Goal: Task Accomplishment & Management: Complete application form

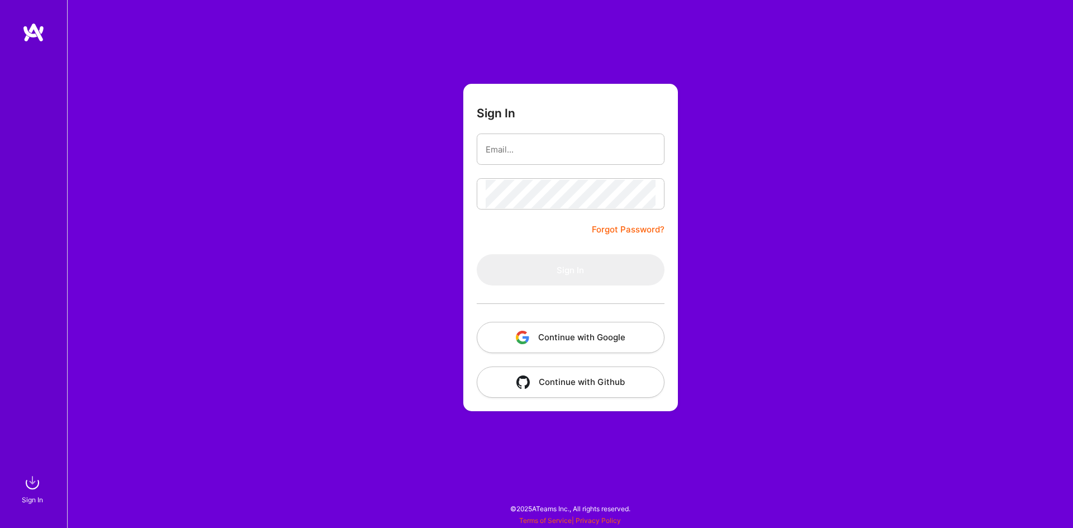
click at [580, 339] on button "Continue with Google" at bounding box center [571, 337] width 188 height 31
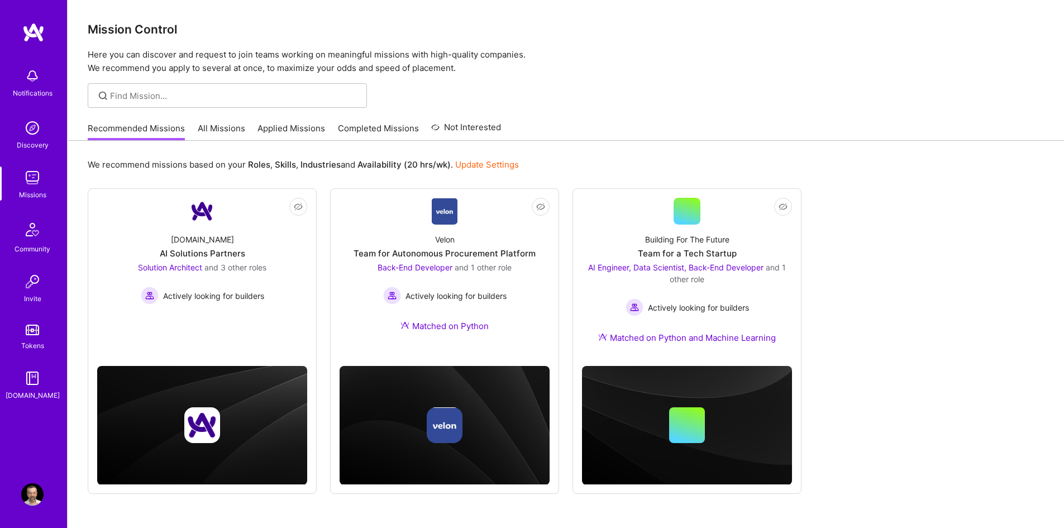
click at [492, 165] on link "Update Settings" at bounding box center [487, 164] width 64 height 11
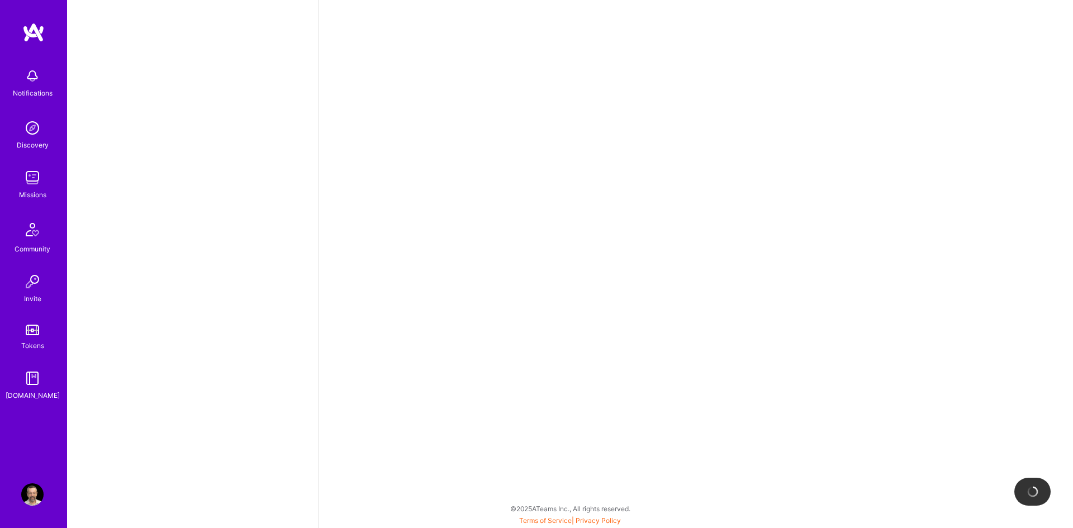
select select "IL"
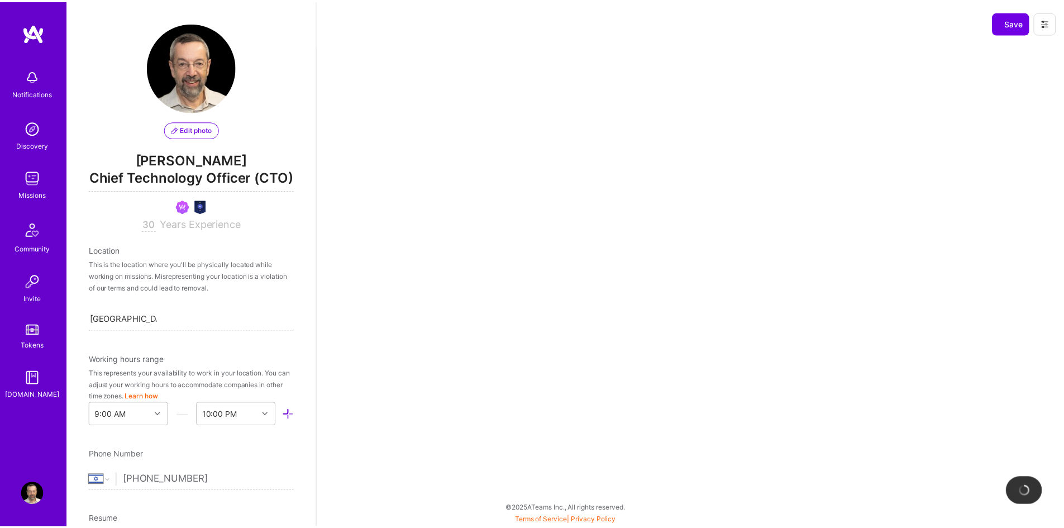
scroll to position [411, 0]
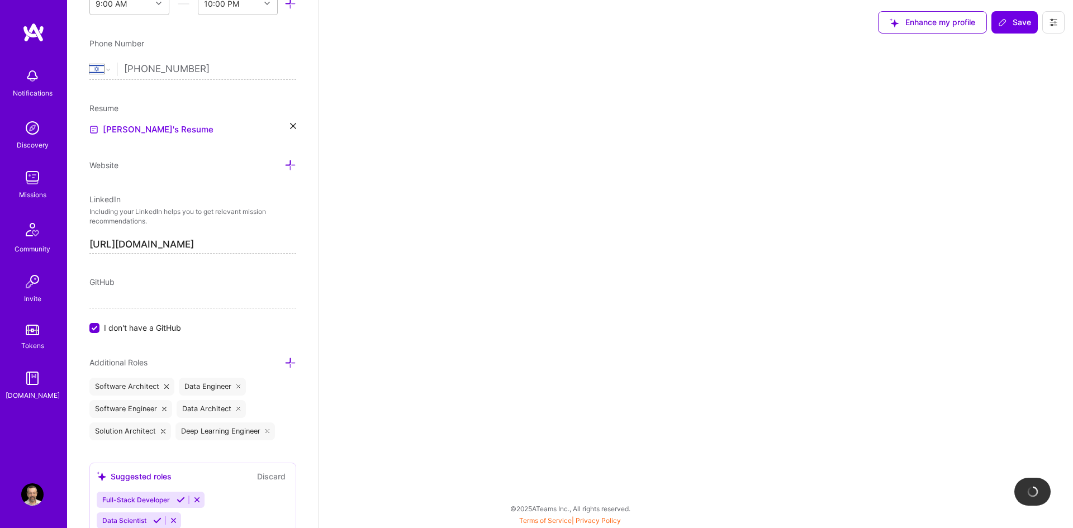
select select "Right Now"
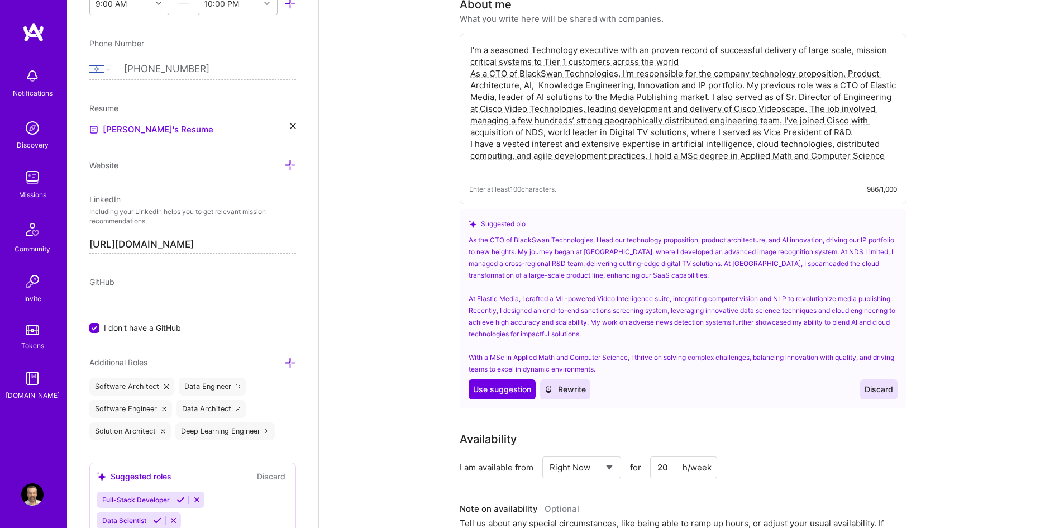
scroll to position [223, 0]
click at [884, 383] on span "Discard" at bounding box center [879, 388] width 28 height 11
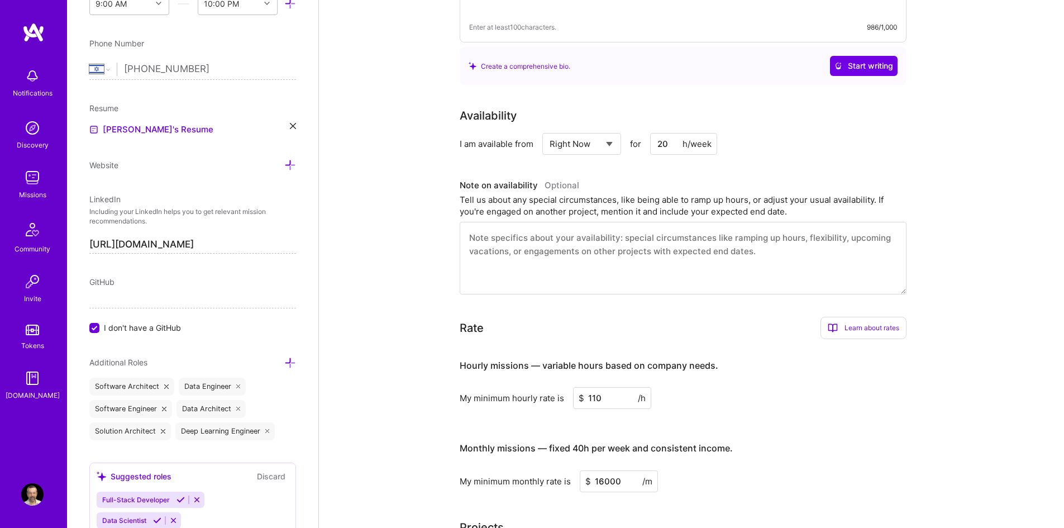
scroll to position [391, 0]
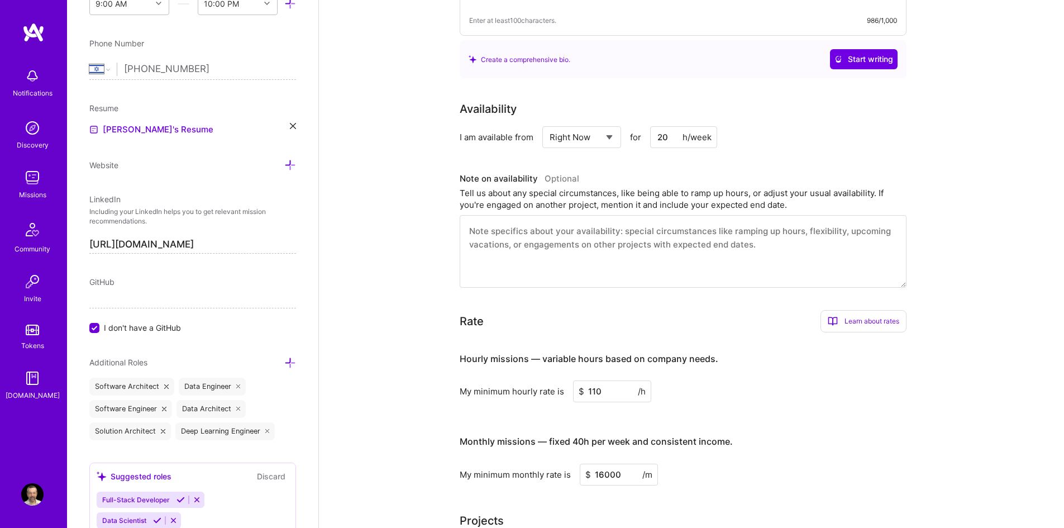
click at [663, 126] on input "20" at bounding box center [683, 137] width 67 height 22
drag, startPoint x: 670, startPoint y: 121, endPoint x: 645, endPoint y: 127, distance: 25.9
click at [645, 127] on div "Select... Right Now Future Date Not Available for 20 h/week" at bounding box center [629, 137] width 175 height 22
click at [831, 131] on div "I am available from Select... Right Now Future Date Not Available for 32 h/week" at bounding box center [683, 137] width 447 height 22
drag, startPoint x: 668, startPoint y: 122, endPoint x: 659, endPoint y: 123, distance: 9.6
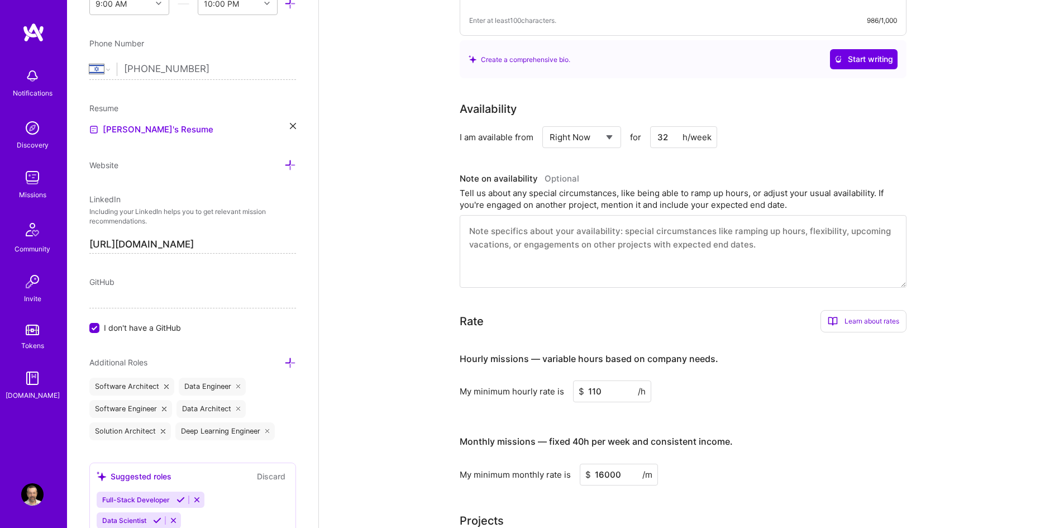
click at [659, 126] on input "32" at bounding box center [683, 137] width 67 height 22
type input "36"
click at [834, 126] on div "I am available from Select... Right Now Future Date Not Available for 36 h/week" at bounding box center [683, 137] width 447 height 22
click at [589, 123] on select "Select... Right Now Future Date Not Available" at bounding box center [582, 137] width 64 height 28
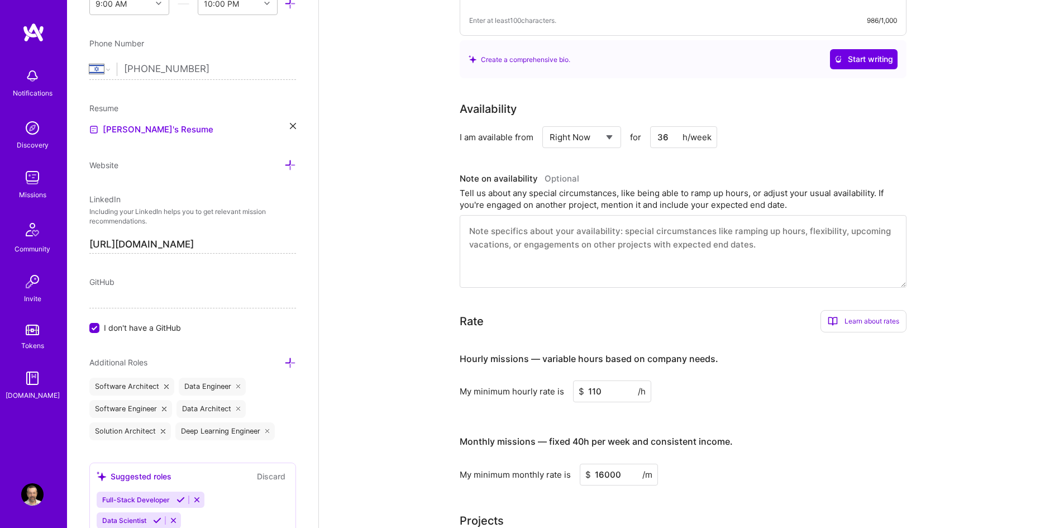
click at [805, 126] on div "I am available from Select... Right Now Future Date Not Available for 36 h/week" at bounding box center [683, 137] width 447 height 22
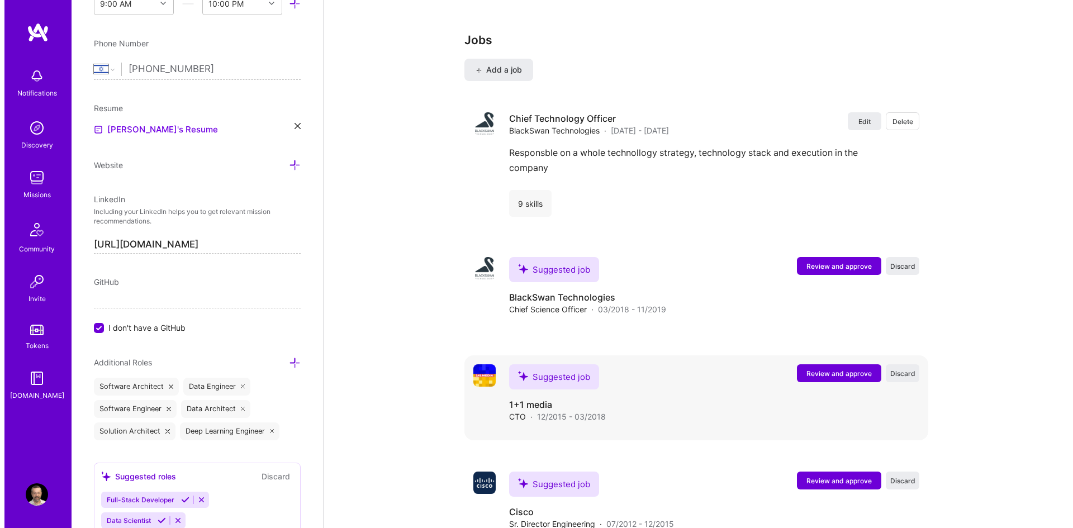
scroll to position [1844, 0]
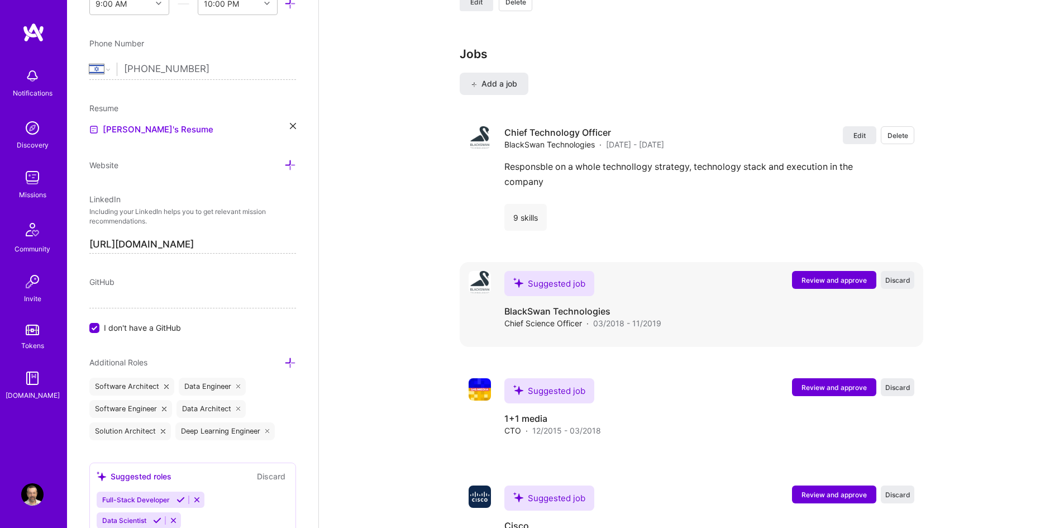
click at [842, 275] on span "Review and approve" at bounding box center [834, 279] width 65 height 9
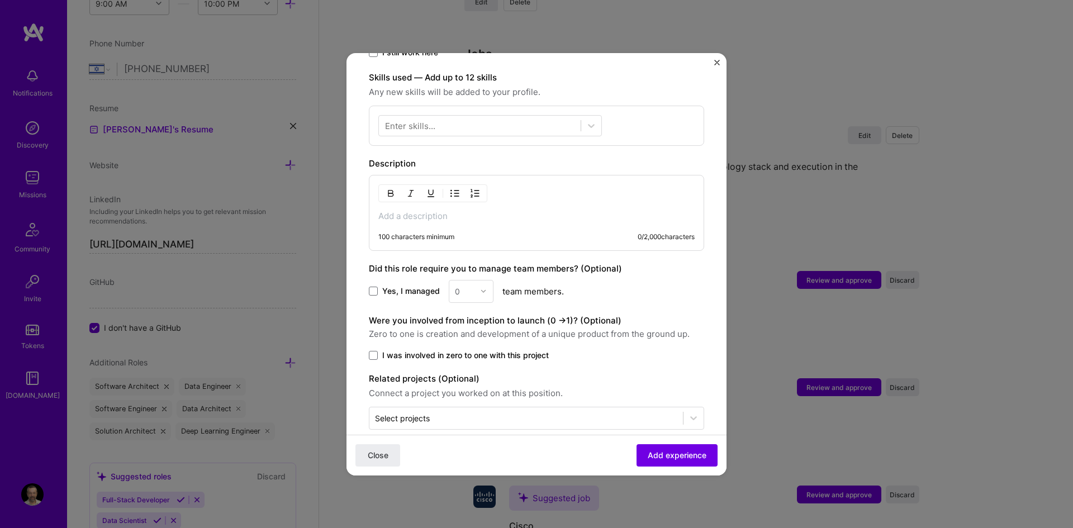
scroll to position [386, 0]
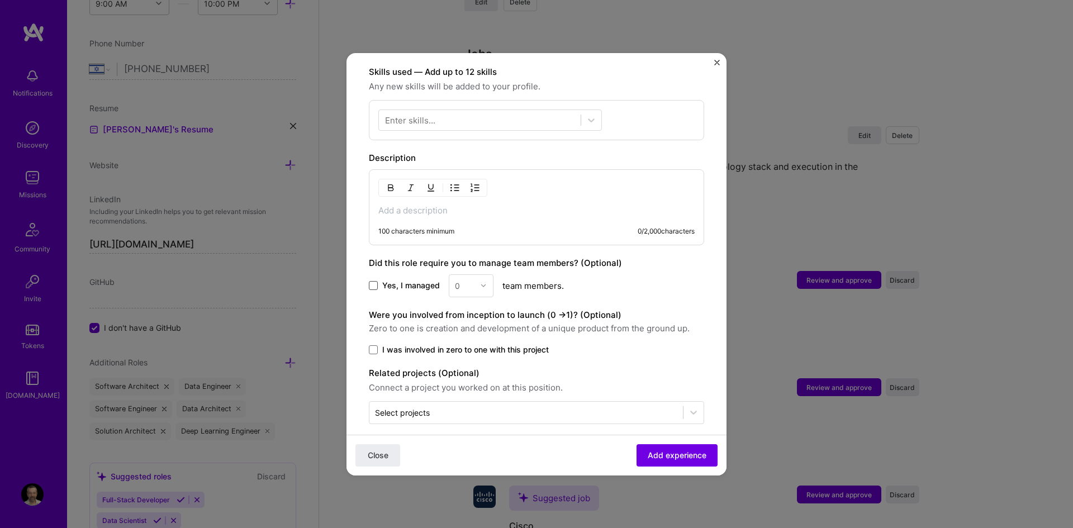
click at [374, 281] on span at bounding box center [373, 285] width 9 height 9
click at [0, 0] on input "Yes, I managed" at bounding box center [0, 0] width 0 height 0
click at [481, 282] on img at bounding box center [483, 285] width 7 height 7
click at [464, 427] on div "15" at bounding box center [471, 437] width 38 height 21
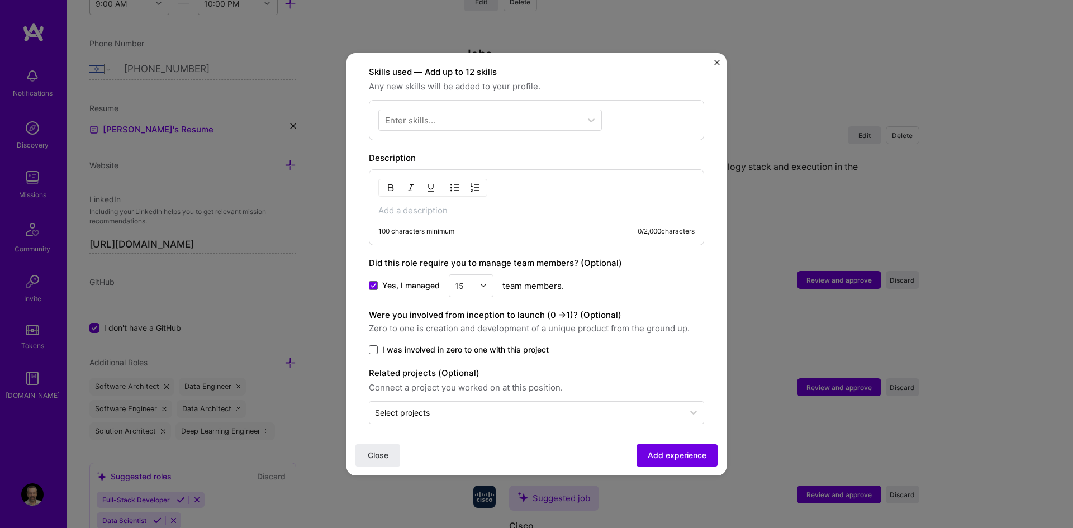
click at [377, 345] on span at bounding box center [373, 349] width 9 height 9
click at [0, 0] on input "I was involved in zero to one with this project" at bounding box center [0, 0] width 0 height 0
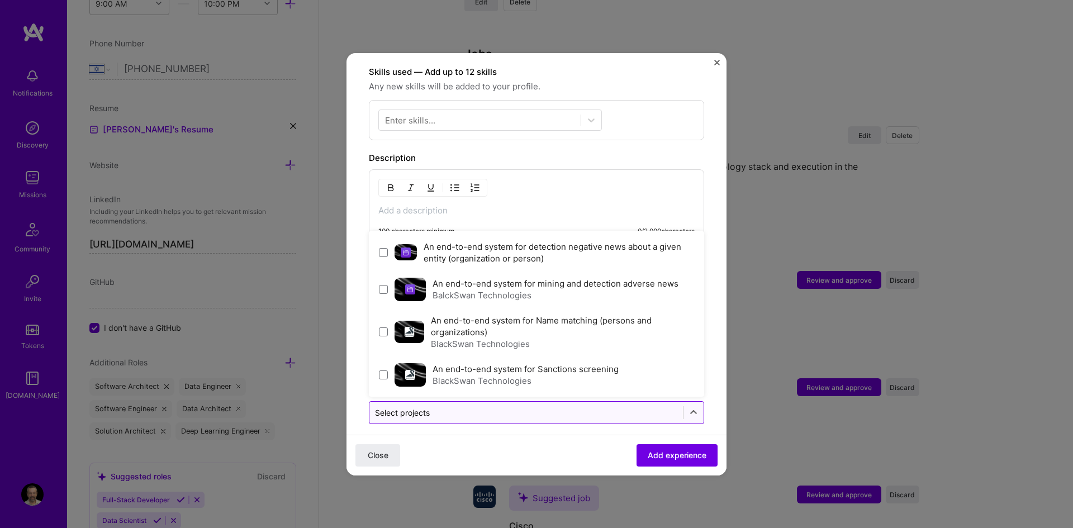
click at [505, 407] on input "text" at bounding box center [526, 413] width 302 height 12
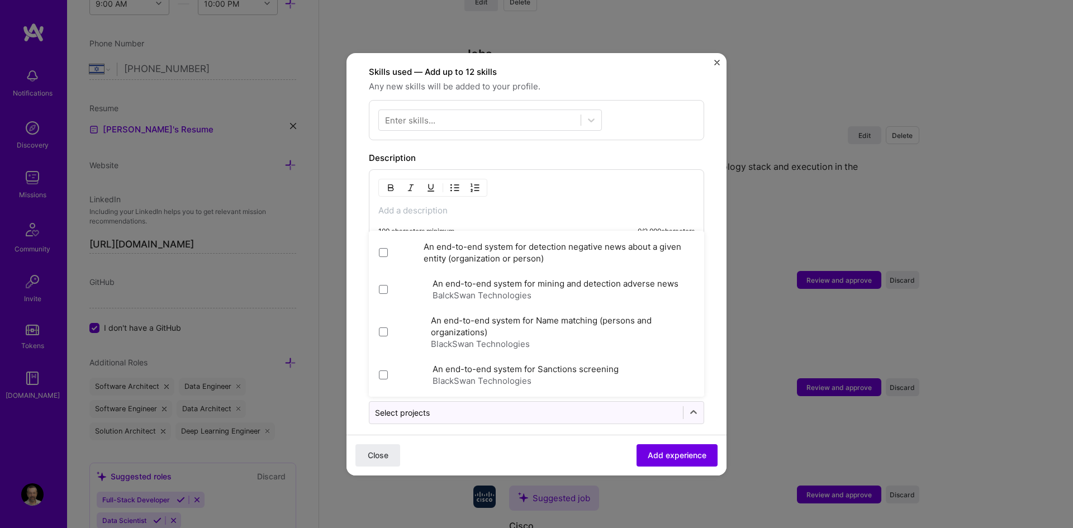
click at [558, 205] on p at bounding box center [536, 210] width 316 height 11
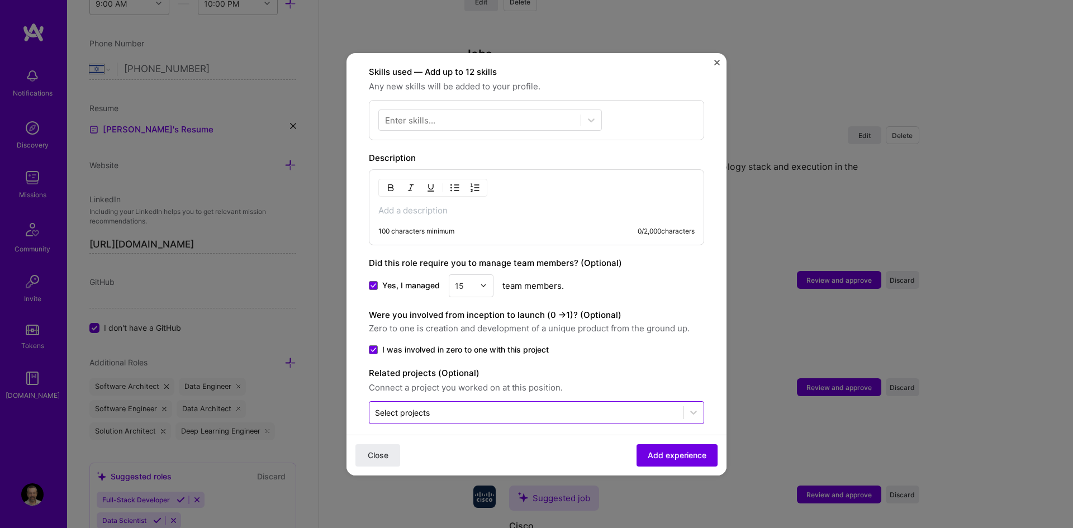
click at [393, 407] on div "Select projects" at bounding box center [402, 413] width 55 height 12
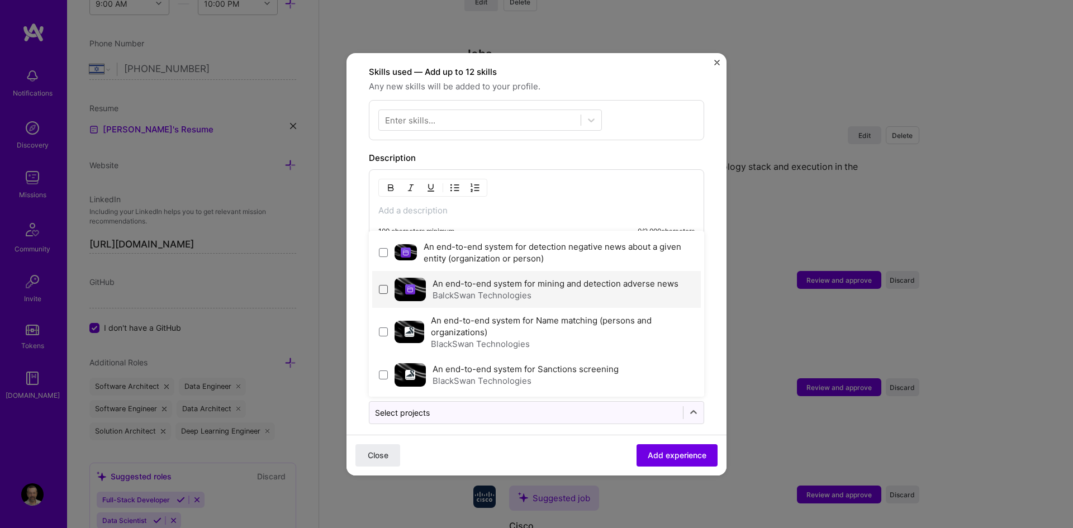
click at [387, 285] on span at bounding box center [383, 289] width 9 height 9
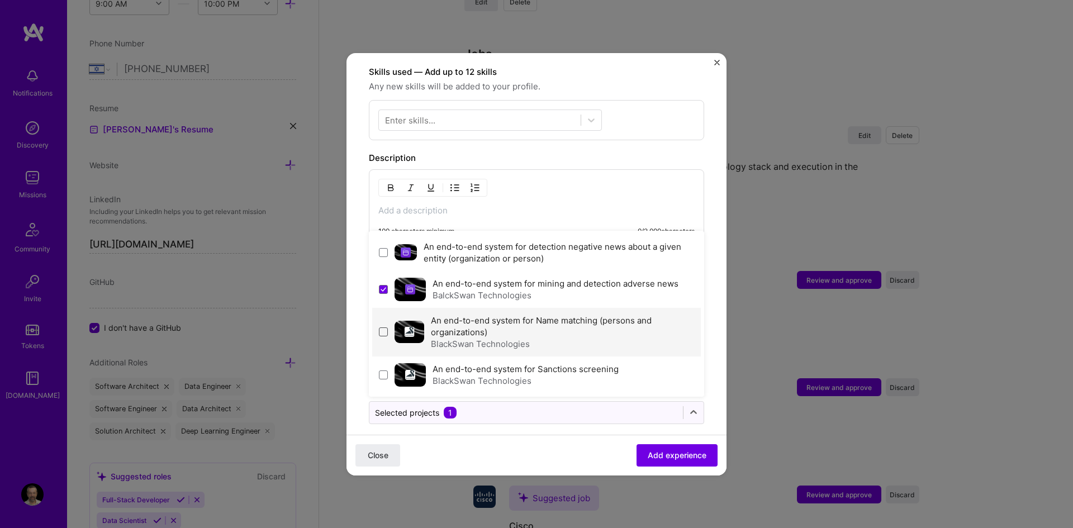
click at [386, 327] on span at bounding box center [383, 331] width 9 height 9
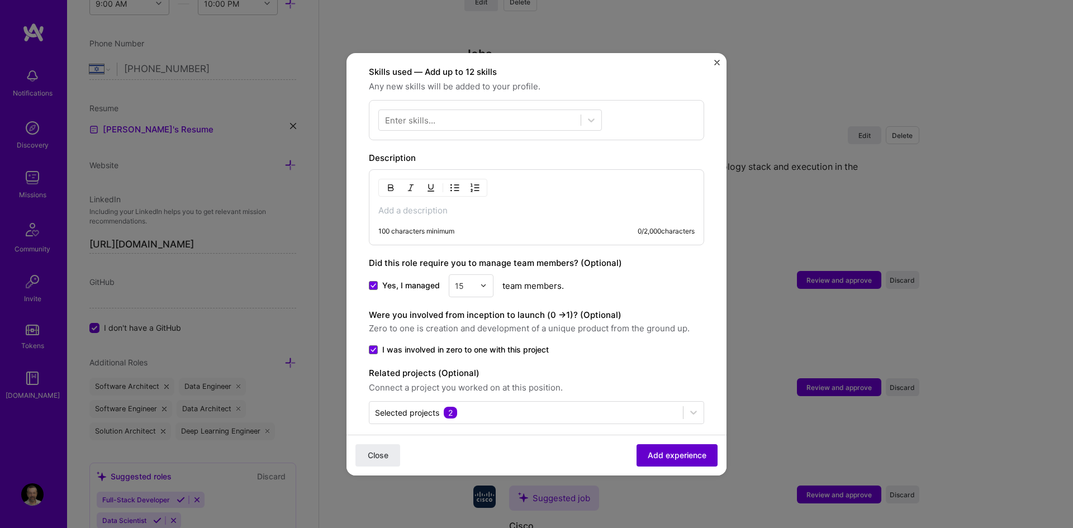
click at [651, 456] on span "Add experience" at bounding box center [677, 454] width 59 height 11
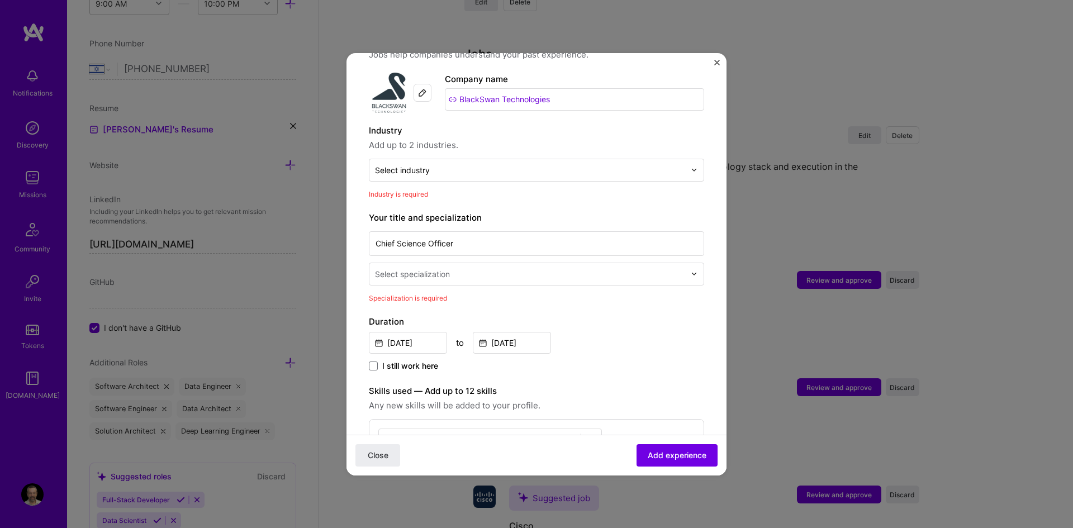
scroll to position [0, 0]
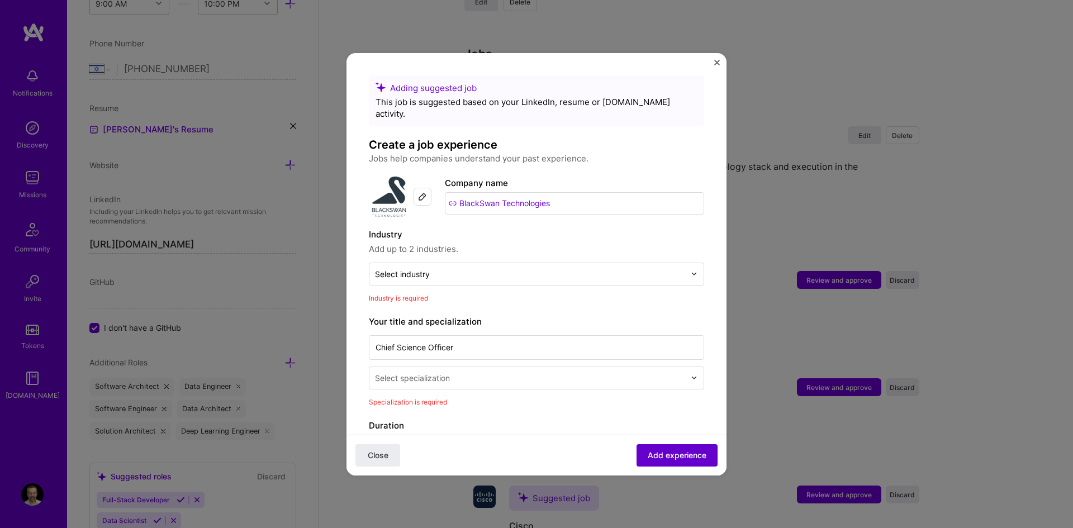
click at [683, 459] on span "Add experience" at bounding box center [677, 454] width 59 height 11
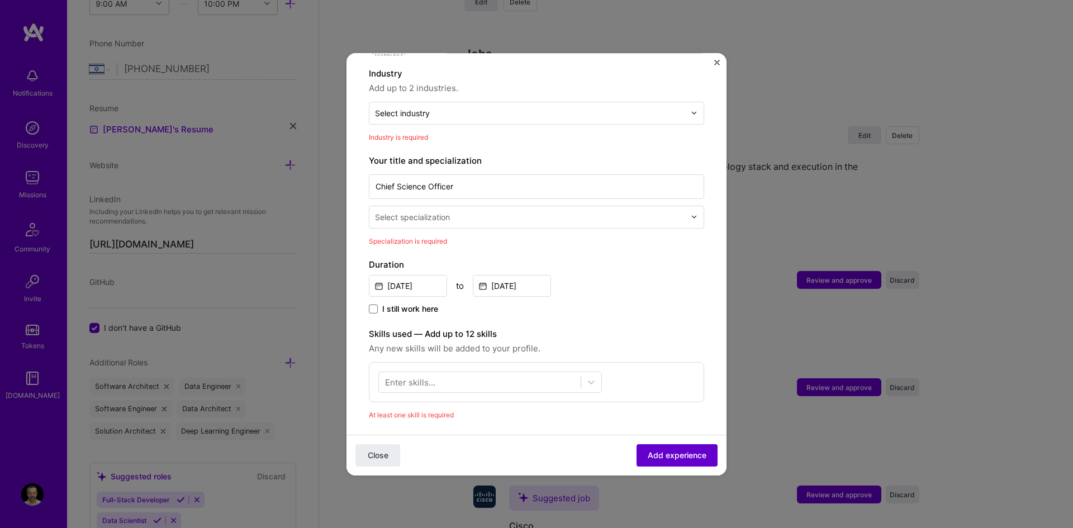
scroll to position [163, 0]
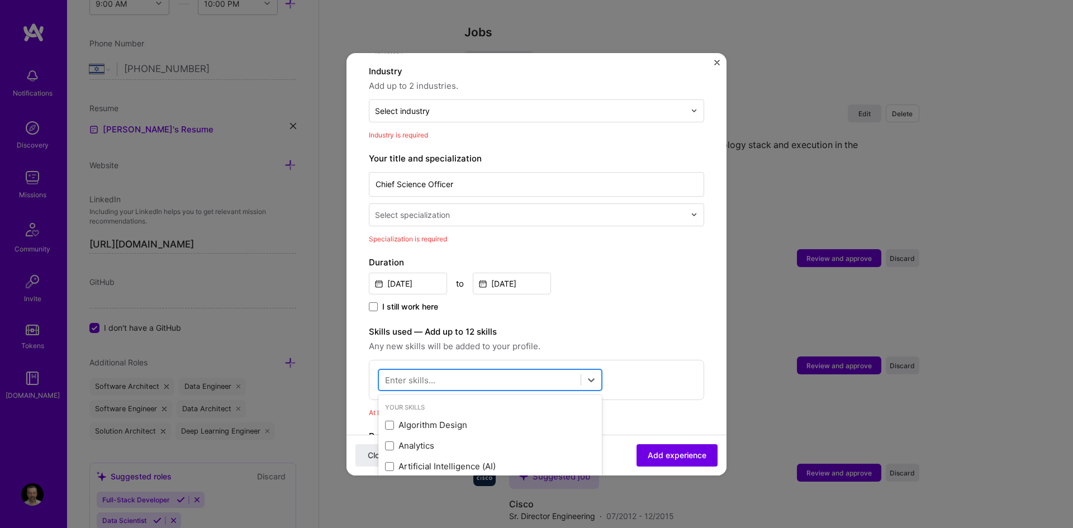
click at [467, 370] on div at bounding box center [480, 379] width 202 height 18
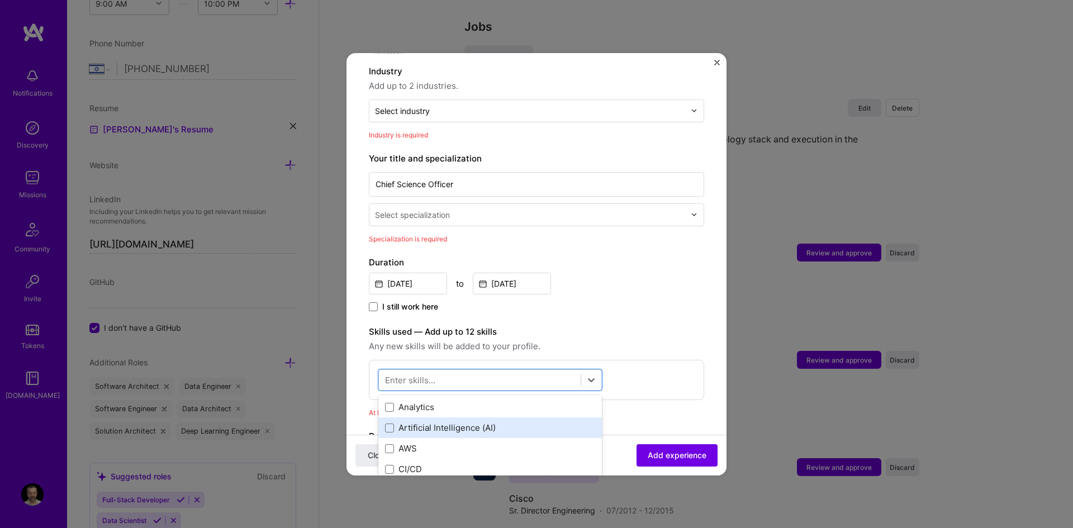
scroll to position [56, 0]
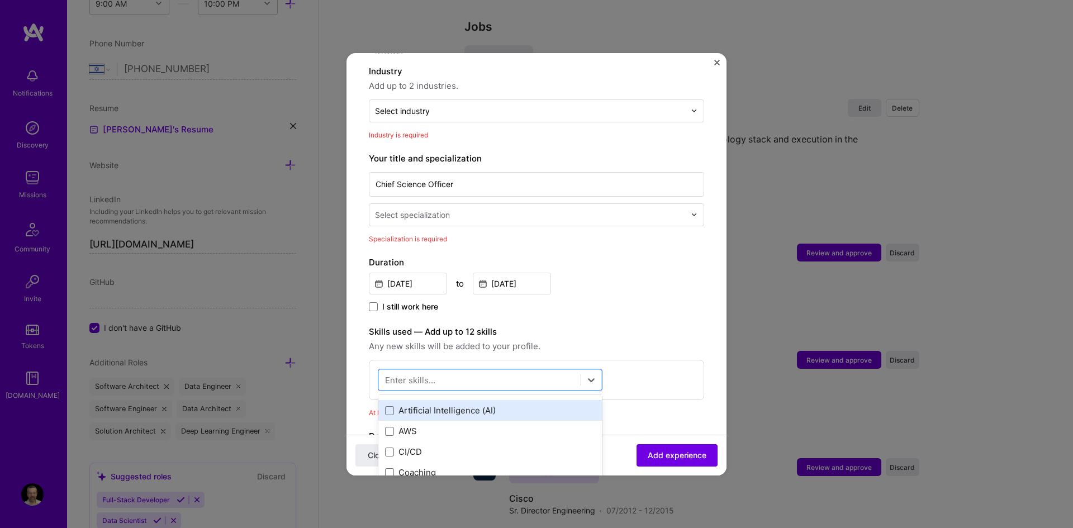
click at [477, 404] on div "Artificial Intelligence (AI)" at bounding box center [490, 410] width 210 height 12
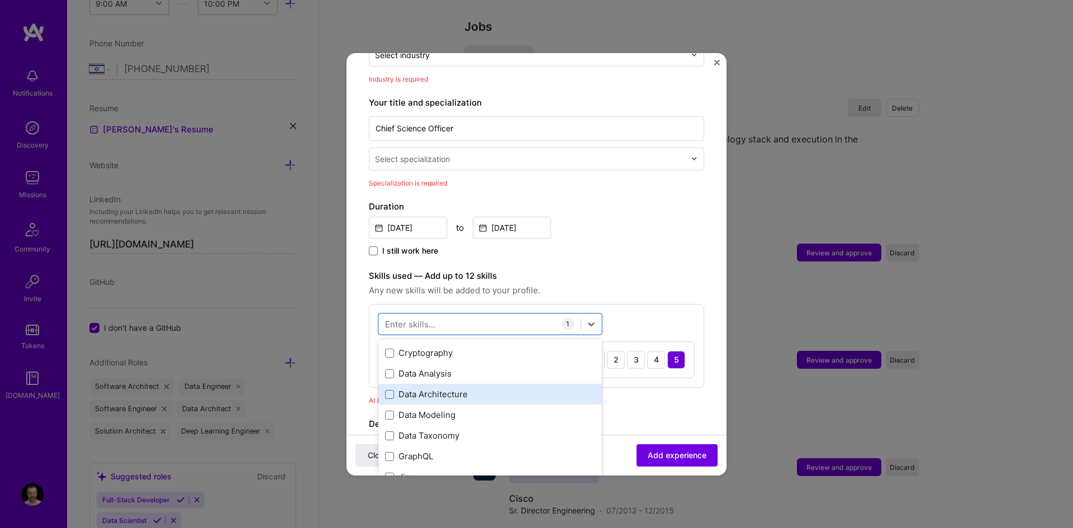
scroll to position [168, 0]
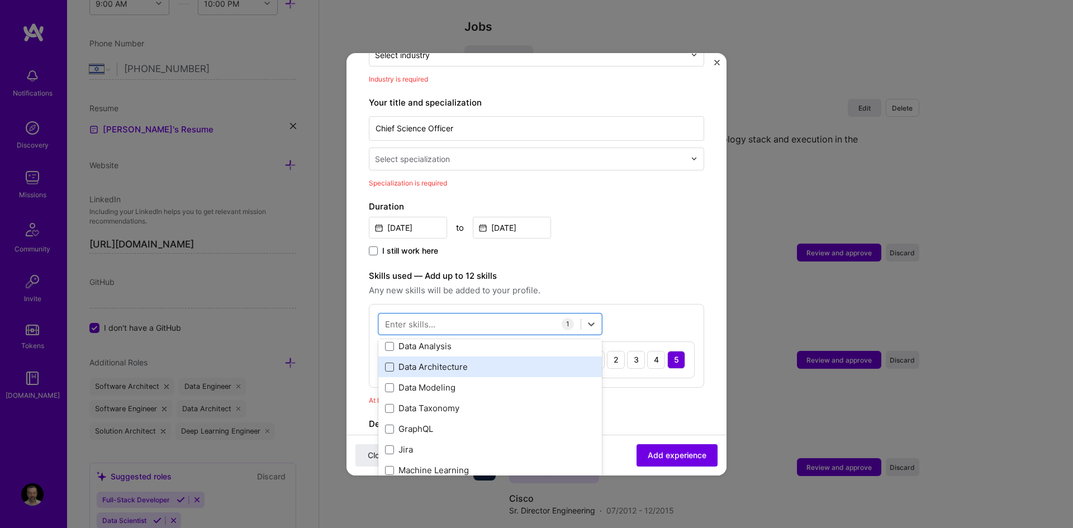
click at [392, 363] on span at bounding box center [389, 367] width 9 height 9
click at [0, 0] on input "checkbox" at bounding box center [0, 0] width 0 height 0
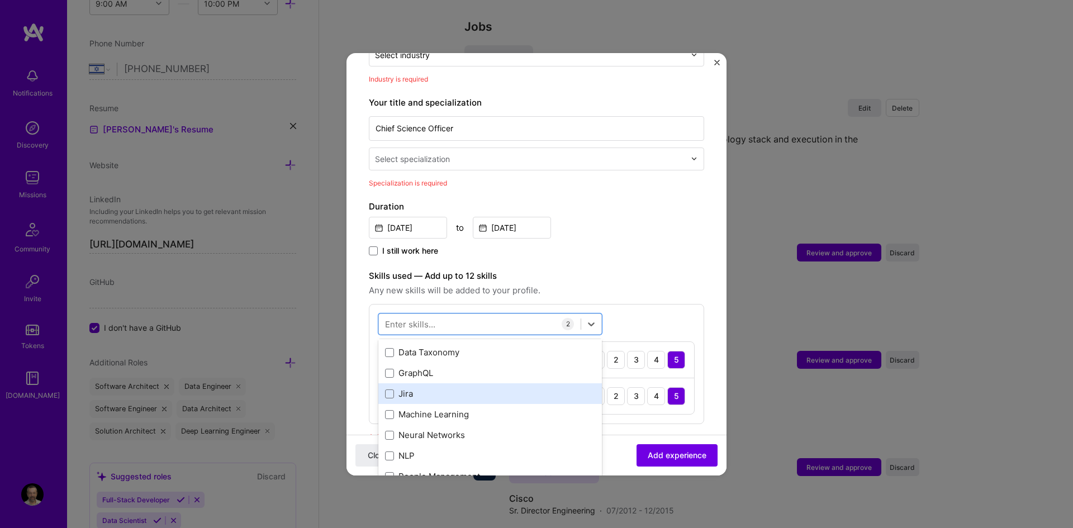
scroll to position [279, 0]
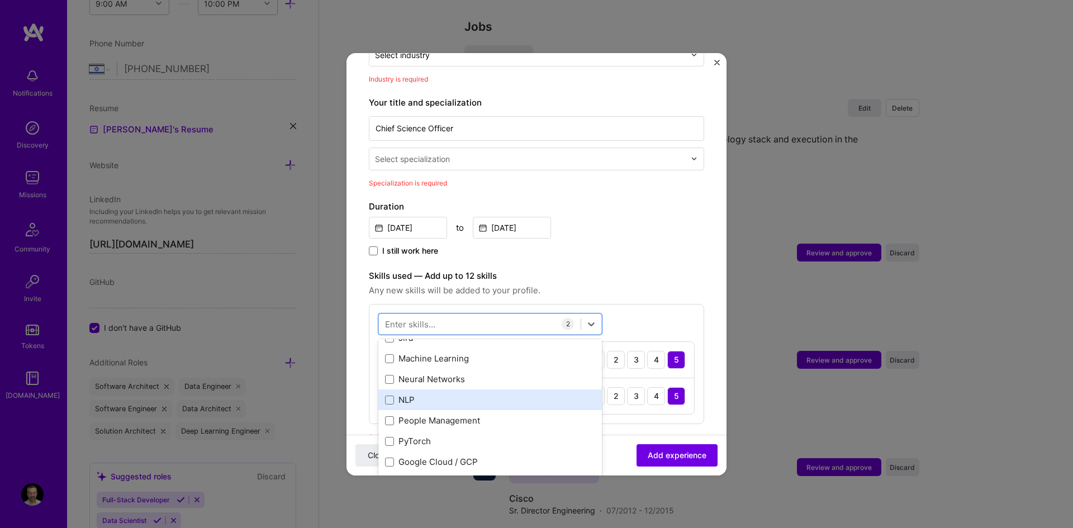
click at [408, 394] on div "NLP" at bounding box center [490, 400] width 210 height 12
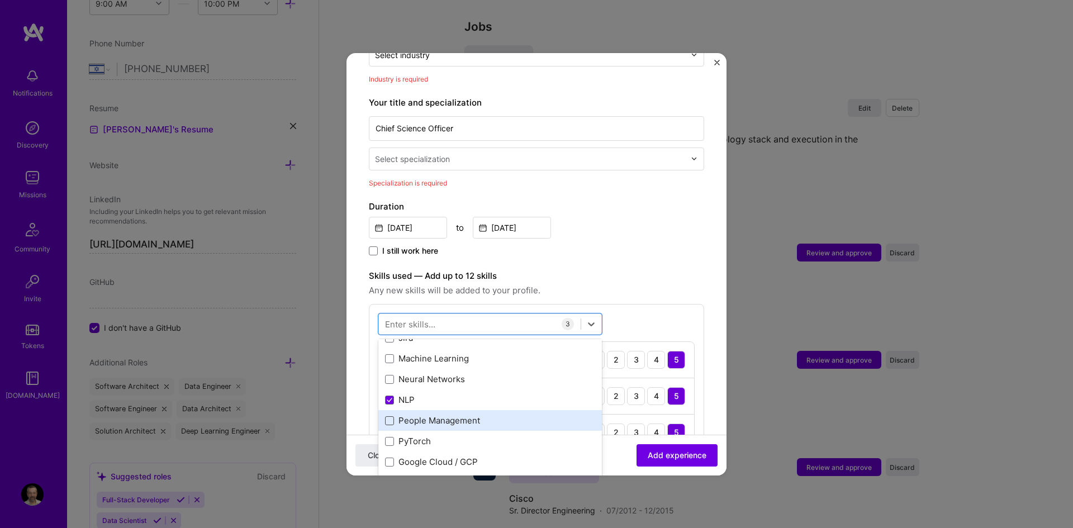
click at [393, 416] on span at bounding box center [389, 420] width 9 height 9
click at [0, 0] on input "checkbox" at bounding box center [0, 0] width 0 height 0
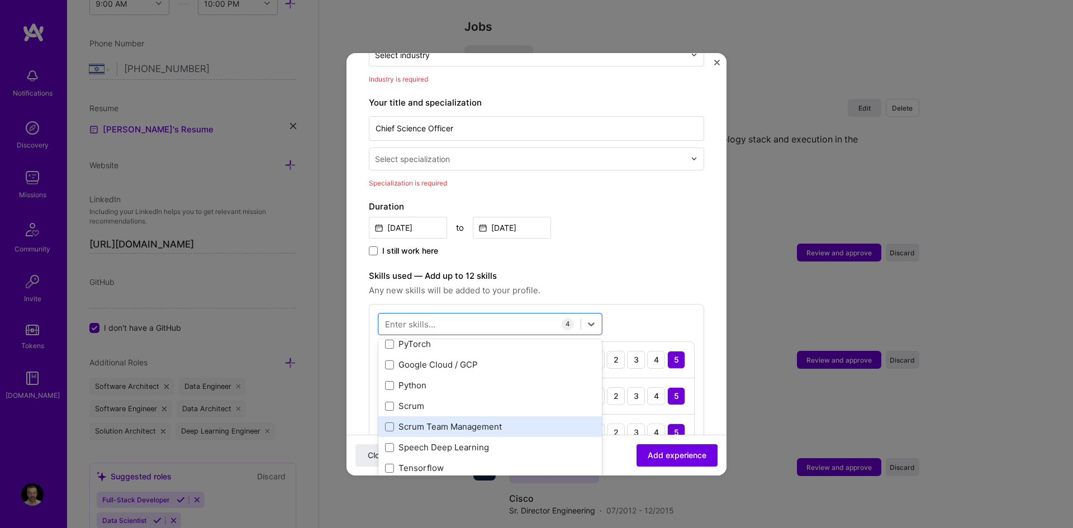
scroll to position [391, 0]
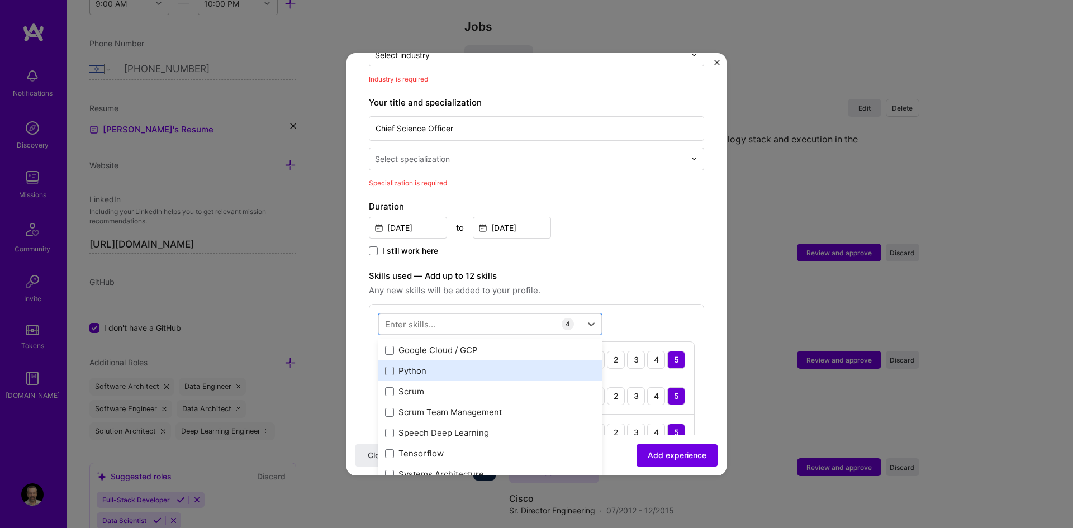
click at [406, 365] on div "Python" at bounding box center [490, 371] width 210 height 12
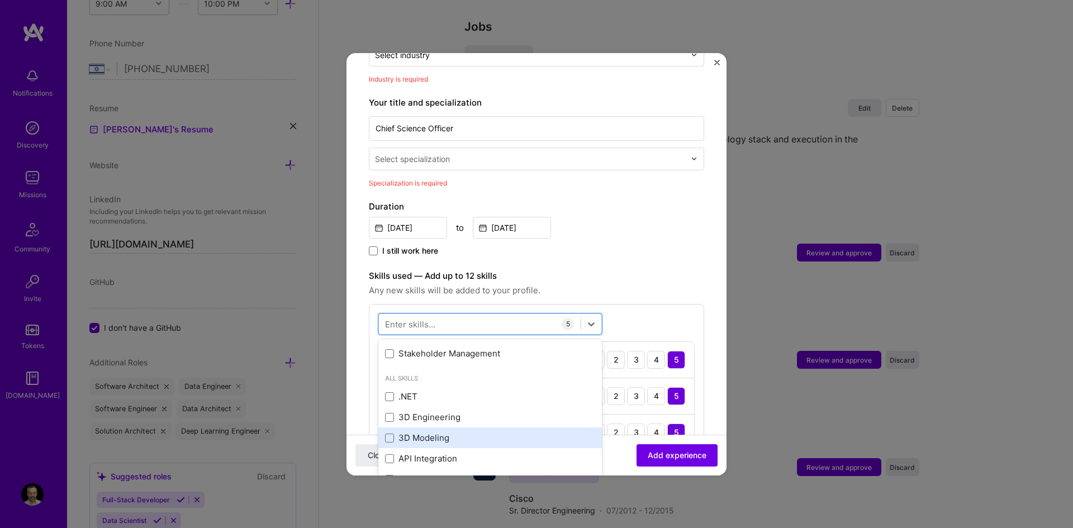
scroll to position [838, 0]
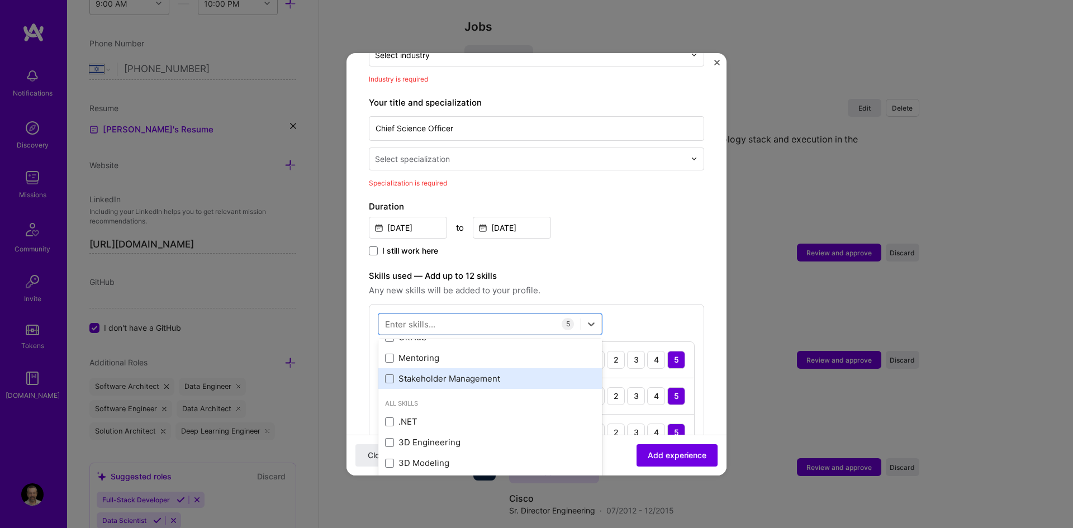
click at [396, 373] on div "Stakeholder Management" at bounding box center [490, 379] width 210 height 12
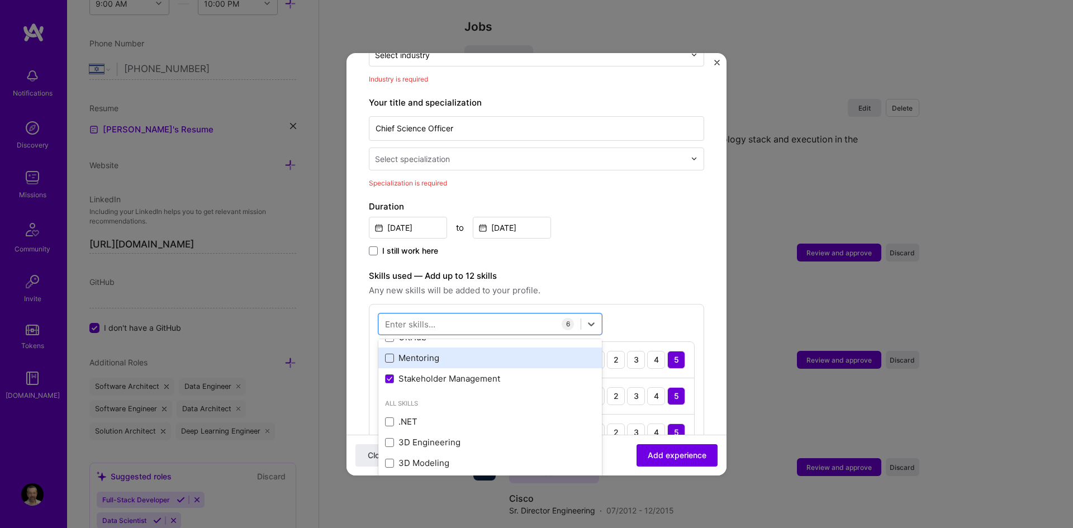
click at [388, 354] on span at bounding box center [389, 358] width 9 height 9
click at [0, 0] on input "checkbox" at bounding box center [0, 0] width 0 height 0
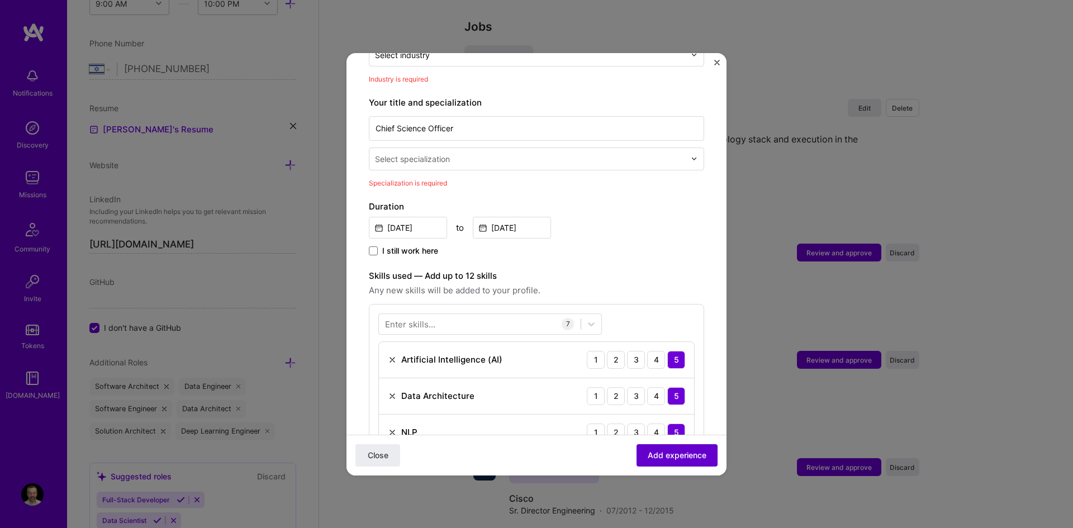
click at [676, 449] on button "Add experience" at bounding box center [676, 455] width 81 height 22
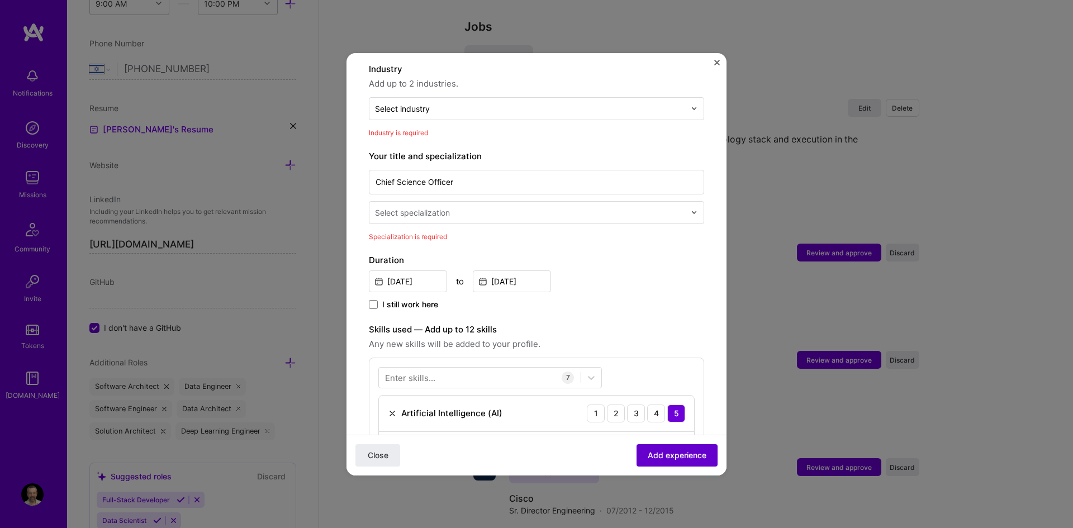
scroll to position [163, 0]
click at [673, 457] on span "Add experience" at bounding box center [677, 454] width 59 height 11
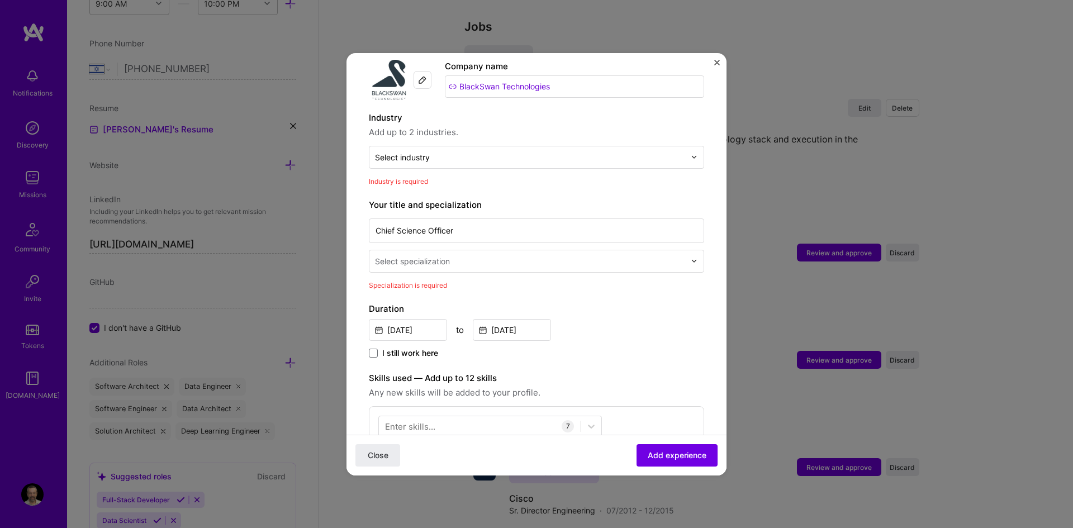
scroll to position [51, 0]
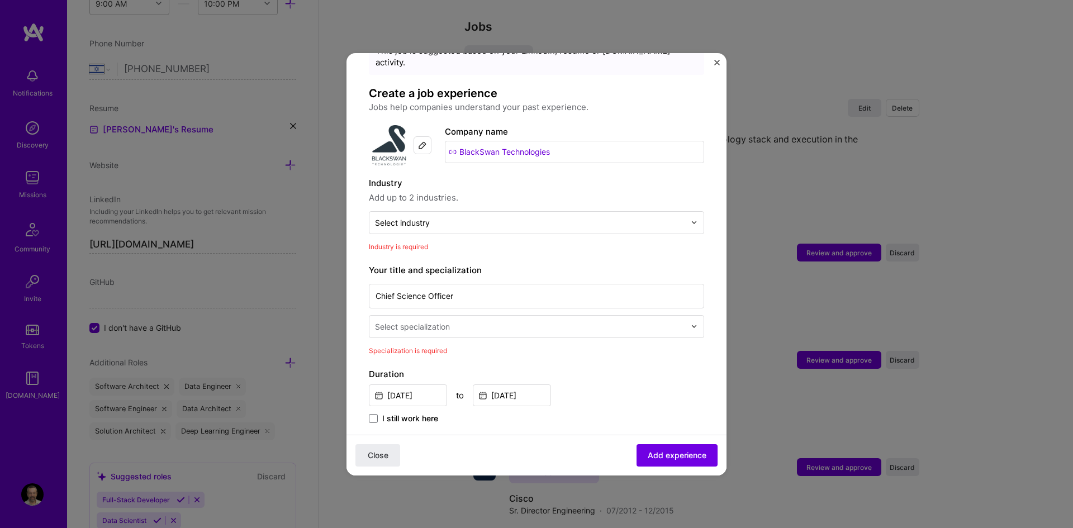
click at [455, 321] on input "text" at bounding box center [531, 327] width 312 height 12
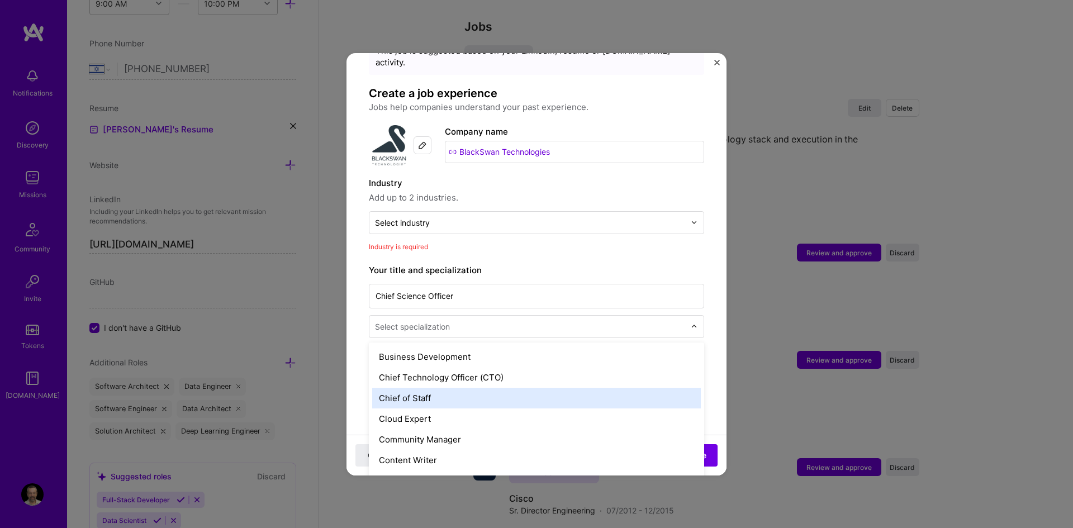
scroll to position [279, 0]
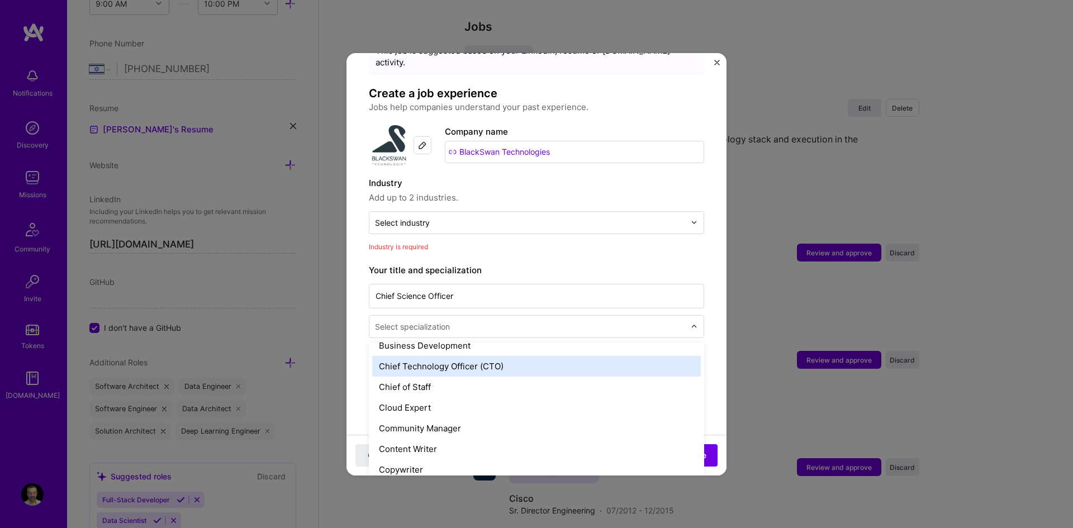
click at [529, 361] on div "Chief Technology Officer (CTO)" at bounding box center [536, 366] width 329 height 21
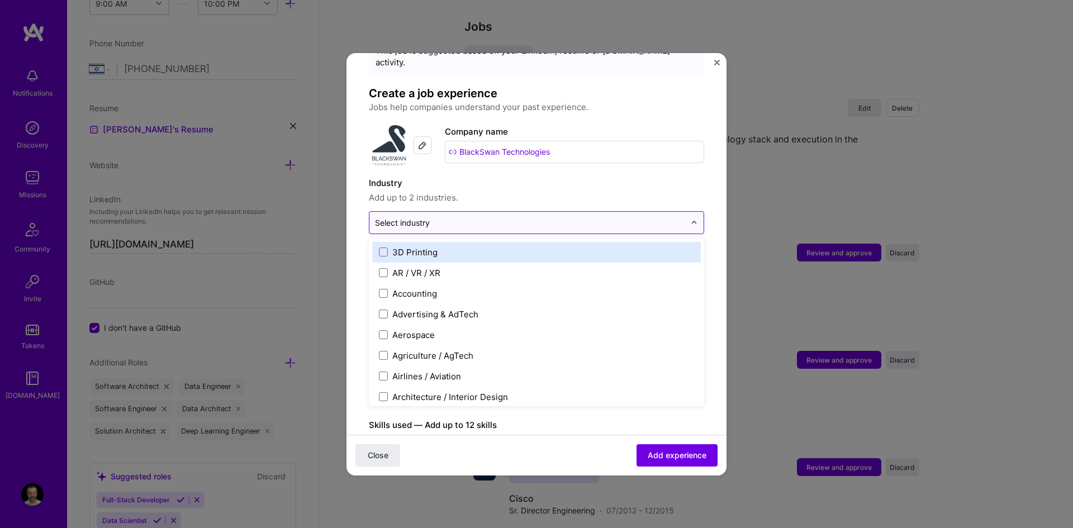
click at [458, 217] on input "text" at bounding box center [530, 223] width 310 height 12
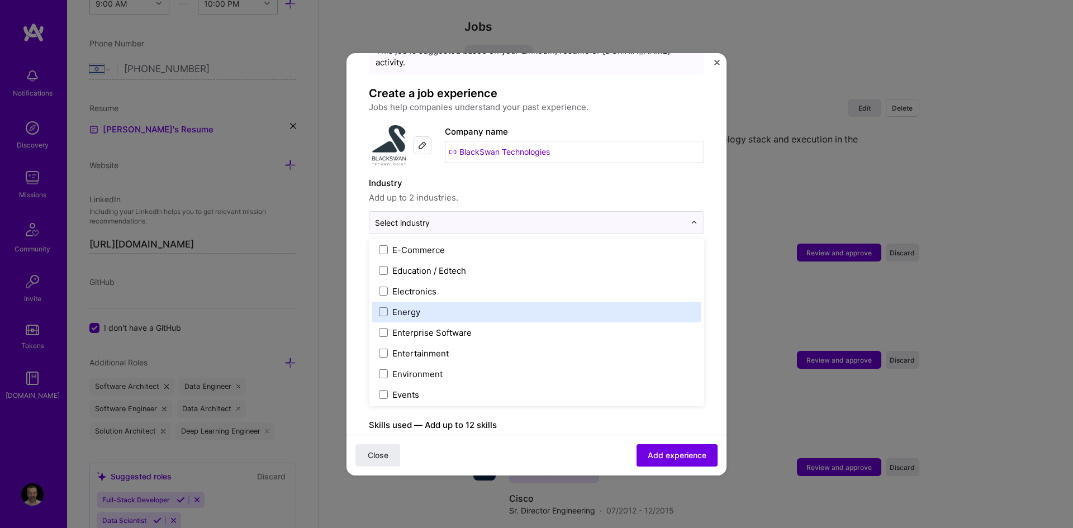
scroll to position [1117, 0]
click at [427, 307] on div "Financial Services / Fintech" at bounding box center [446, 313] width 109 height 12
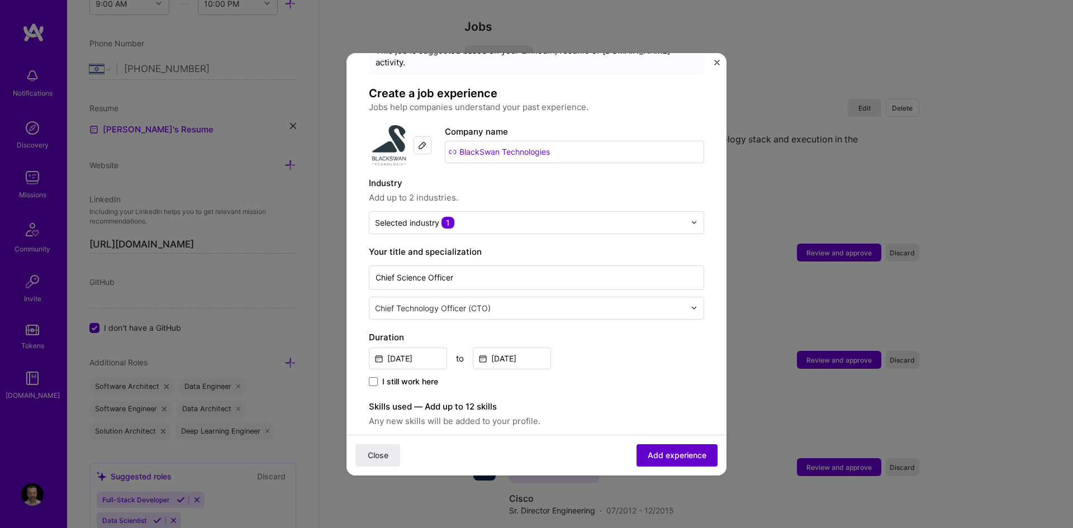
click at [650, 458] on span "Add experience" at bounding box center [677, 454] width 59 height 11
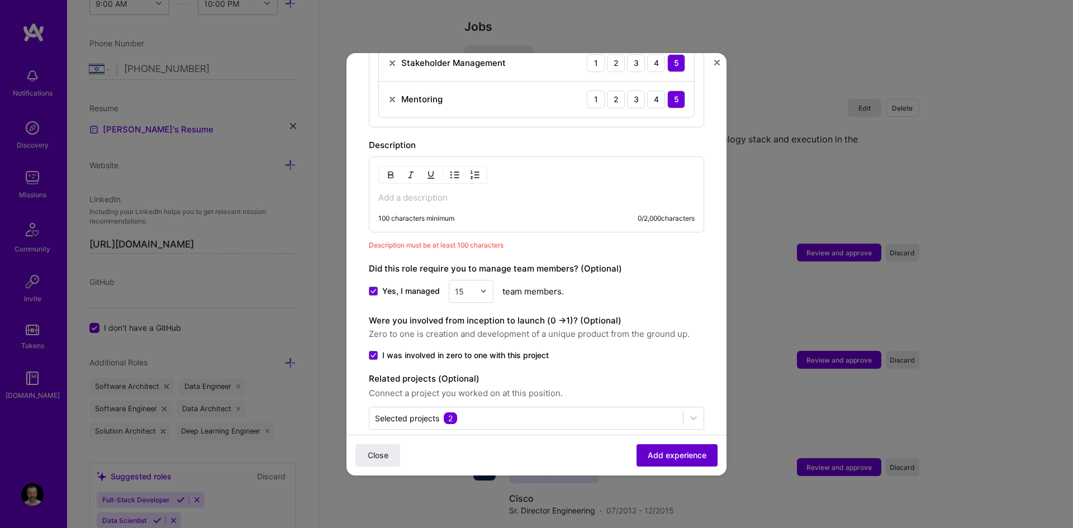
scroll to position [666, 0]
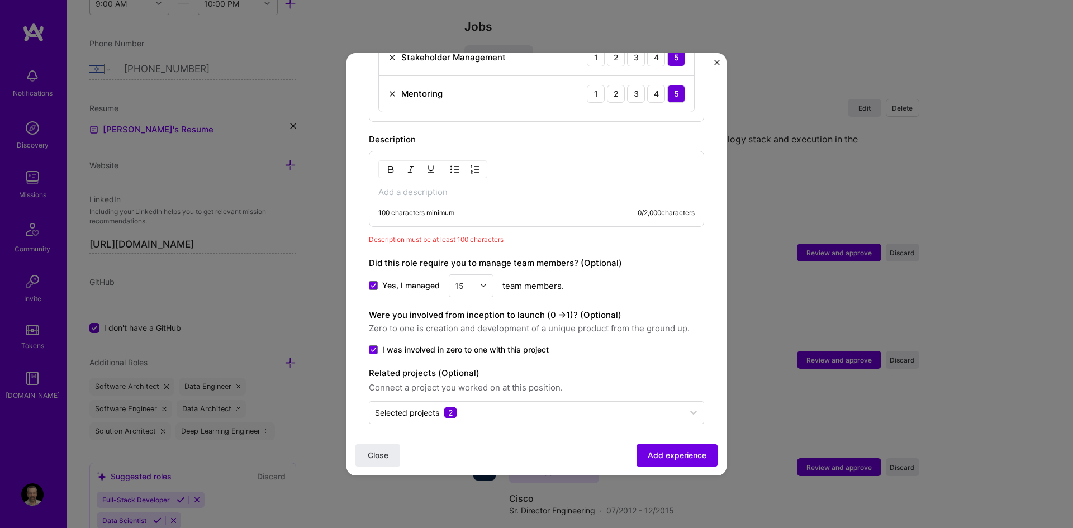
click at [406, 187] on p at bounding box center [536, 192] width 316 height 11
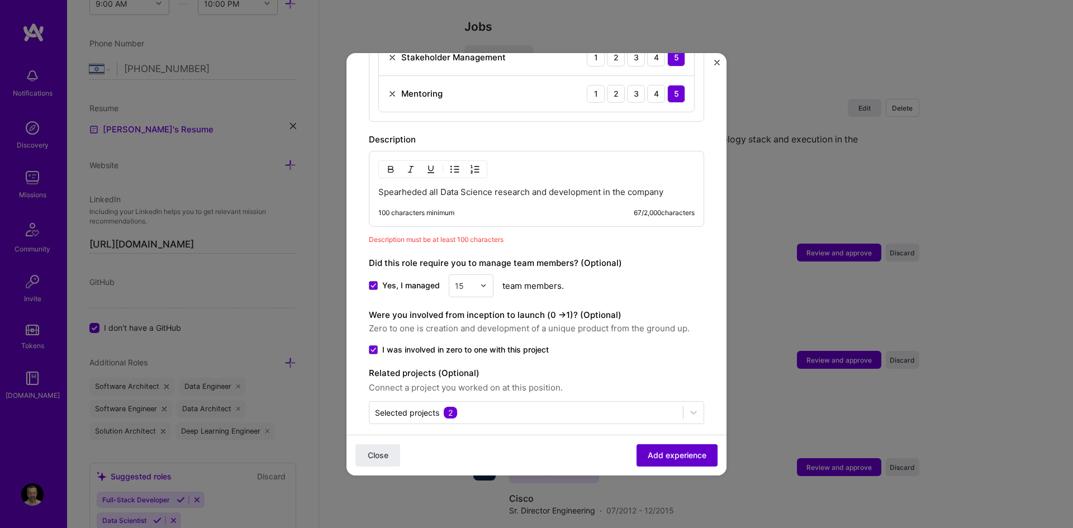
click at [648, 455] on span "Add experience" at bounding box center [677, 454] width 59 height 11
click at [667, 187] on p "Spearheded all Data Science research and development in the company" at bounding box center [536, 192] width 316 height 11
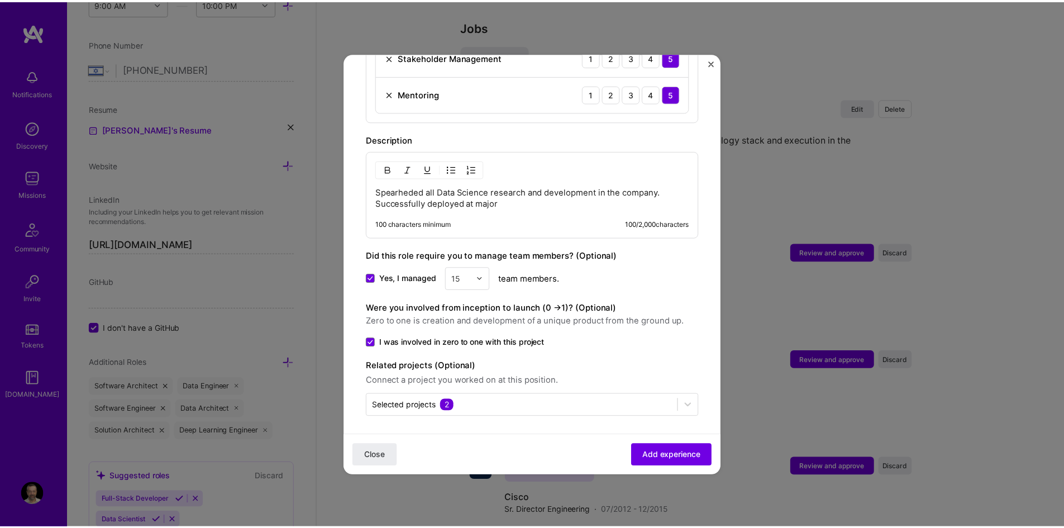
scroll to position [659, 0]
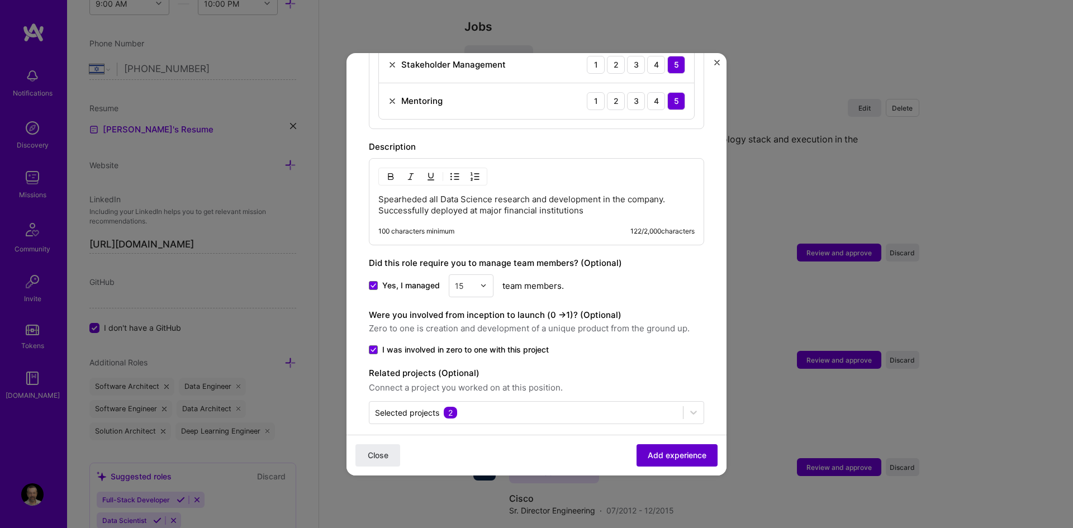
click at [658, 462] on button "Add experience" at bounding box center [676, 455] width 81 height 22
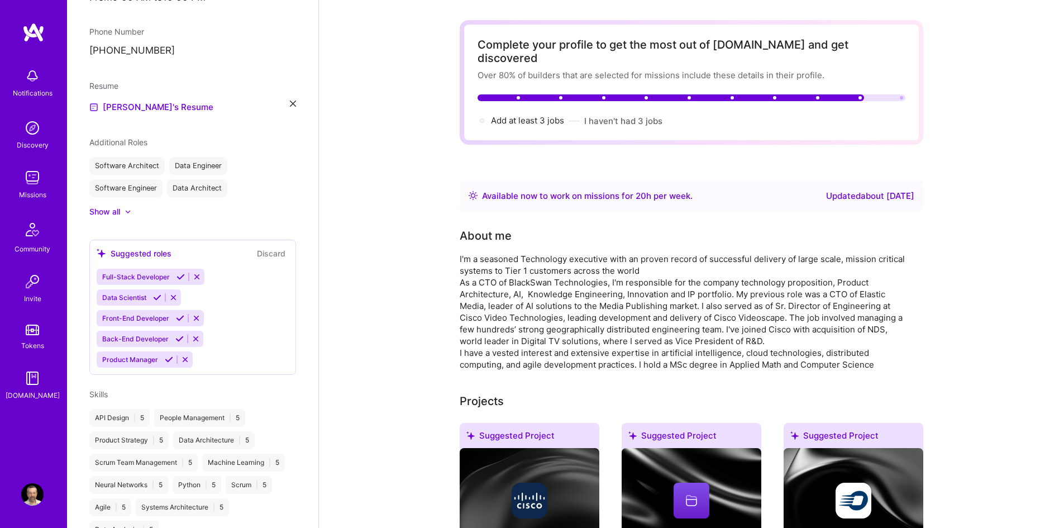
scroll to position [0, 0]
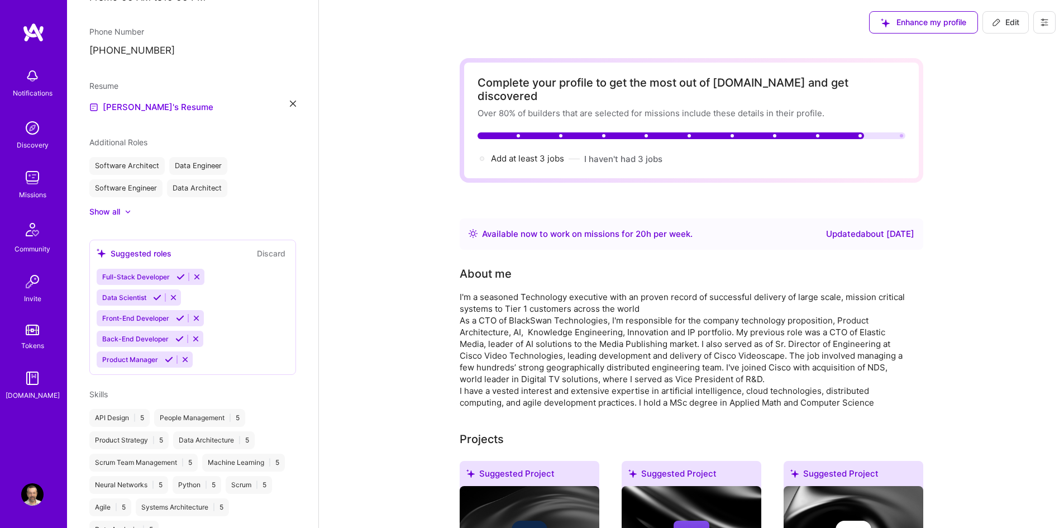
click at [650, 227] on div "Available now to work on missions for 20 h per week ." at bounding box center [587, 233] width 211 height 13
click at [558, 227] on div "Available now to work on missions for 20 h per week ." at bounding box center [587, 233] width 211 height 13
click at [468, 222] on div "Available now to work on missions for 20 h per week . Updated about [DATE]" at bounding box center [692, 233] width 464 height 31
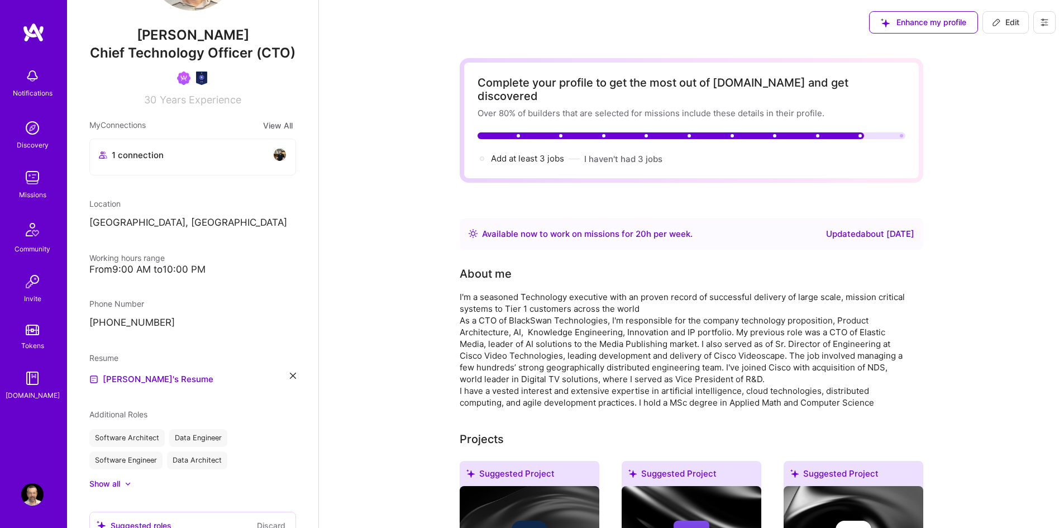
scroll to position [95, 0]
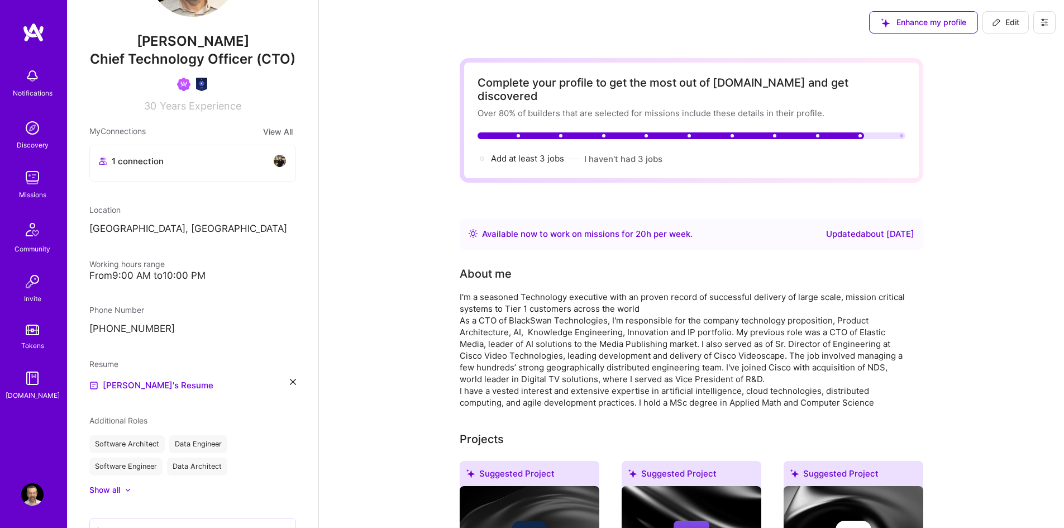
click at [917, 21] on span "Enhance my profile" at bounding box center [923, 22] width 85 height 11
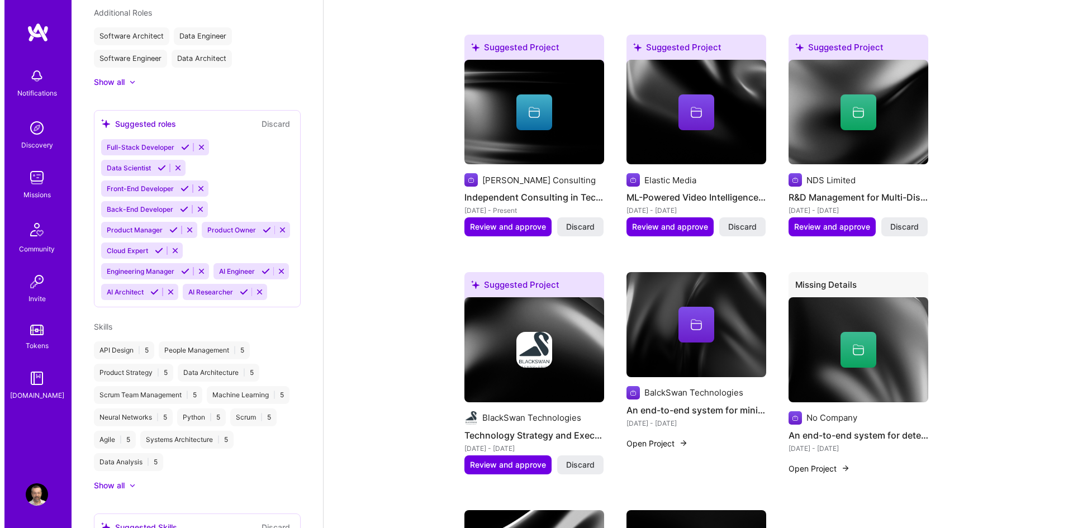
scroll to position [670, 0]
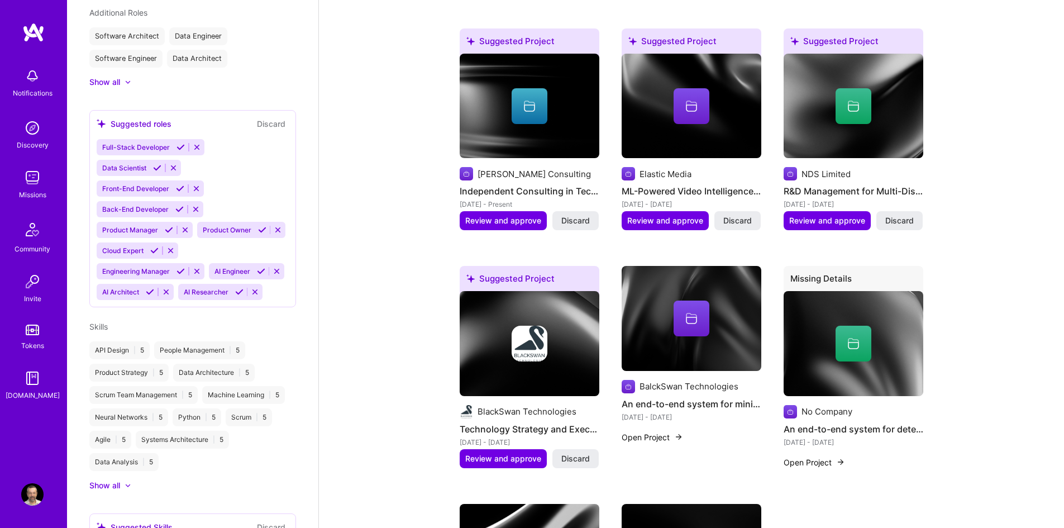
click at [813, 456] on button "Open Project" at bounding box center [814, 462] width 61 height 12
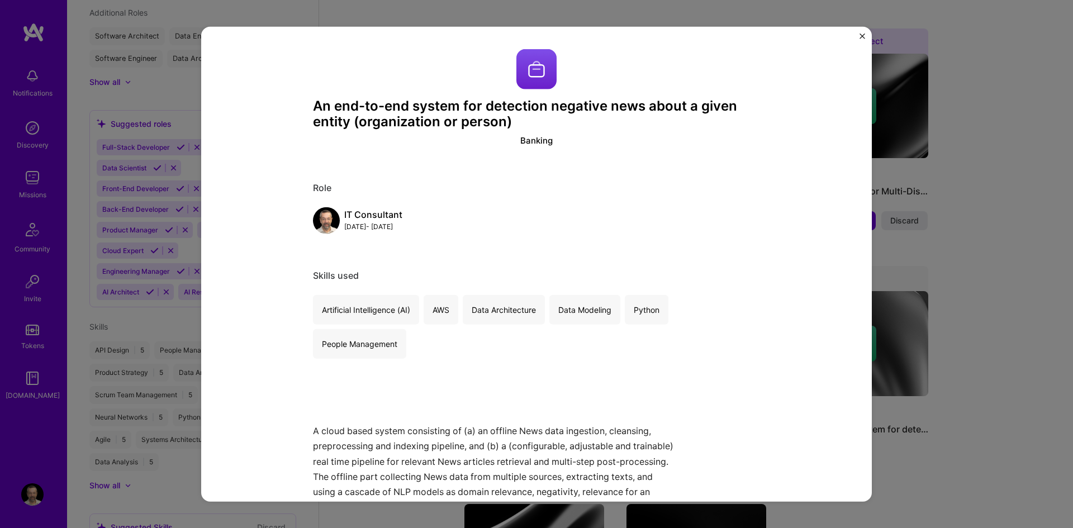
click at [530, 136] on div "Banking" at bounding box center [536, 141] width 32 height 12
click at [296, 215] on div "An end-to-end system for detection negative news about a given entity (organiza…" at bounding box center [536, 263] width 670 height 475
click at [337, 289] on div "Skills used Artificial Intelligence (AI) AWS Data Architecture Data Modeling Py…" at bounding box center [536, 314] width 447 height 89
click at [860, 37] on img "Close" at bounding box center [862, 36] width 6 height 6
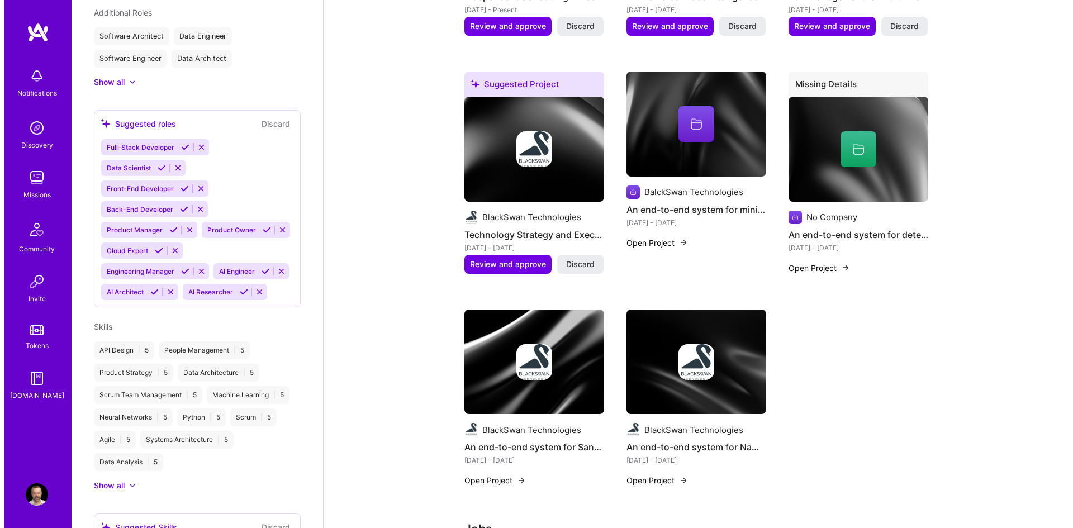
scroll to position [838, 0]
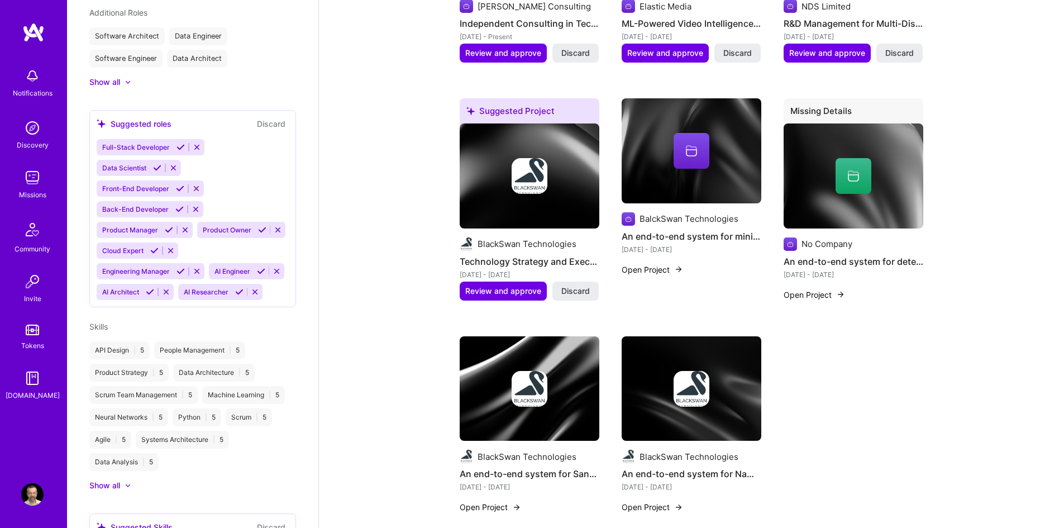
click at [816, 289] on button "Open Project" at bounding box center [814, 295] width 61 height 12
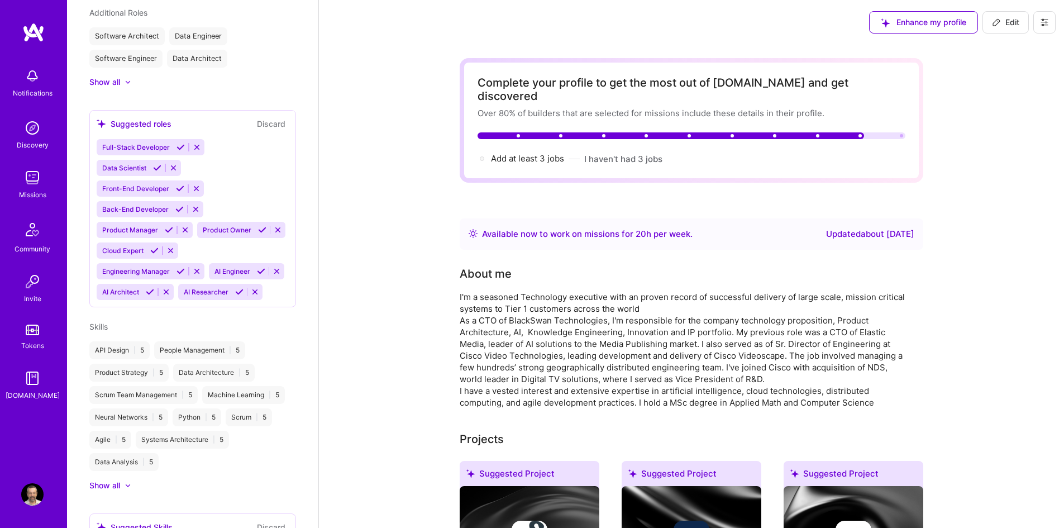
click at [998, 26] on icon at bounding box center [996, 22] width 9 height 9
select select "IL"
select select "Right Now"
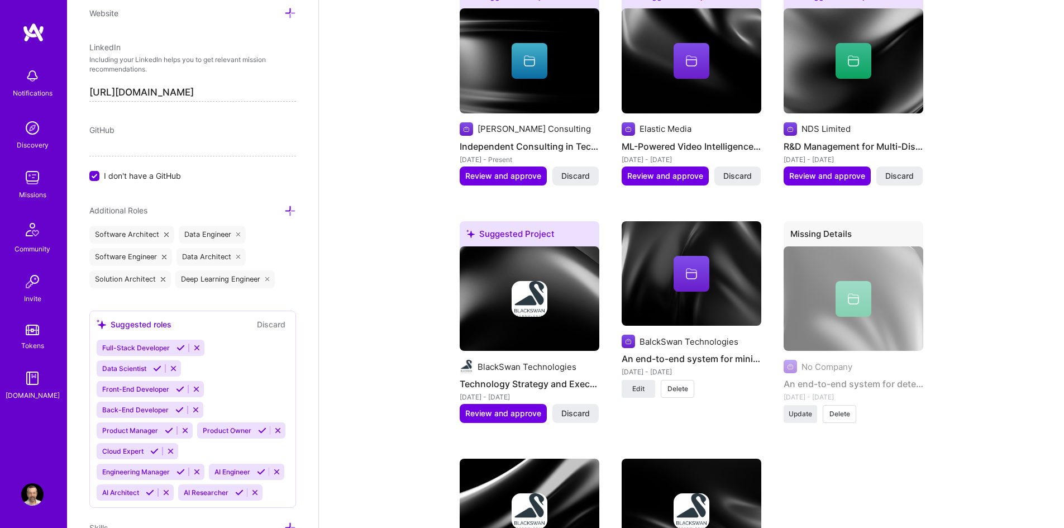
scroll to position [1229, 0]
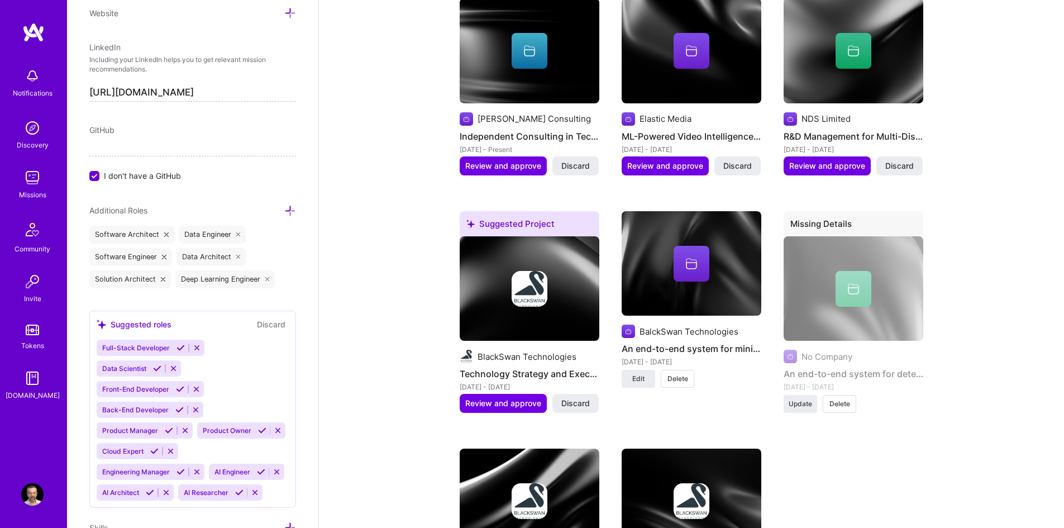
click at [837, 399] on span "Delete" at bounding box center [840, 404] width 21 height 10
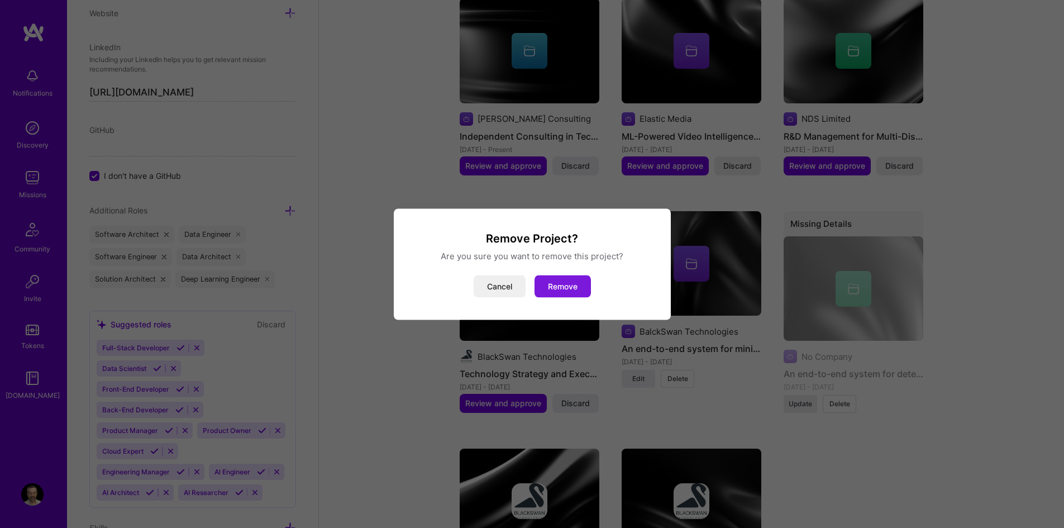
click at [556, 287] on button "Remove" at bounding box center [563, 286] width 56 height 22
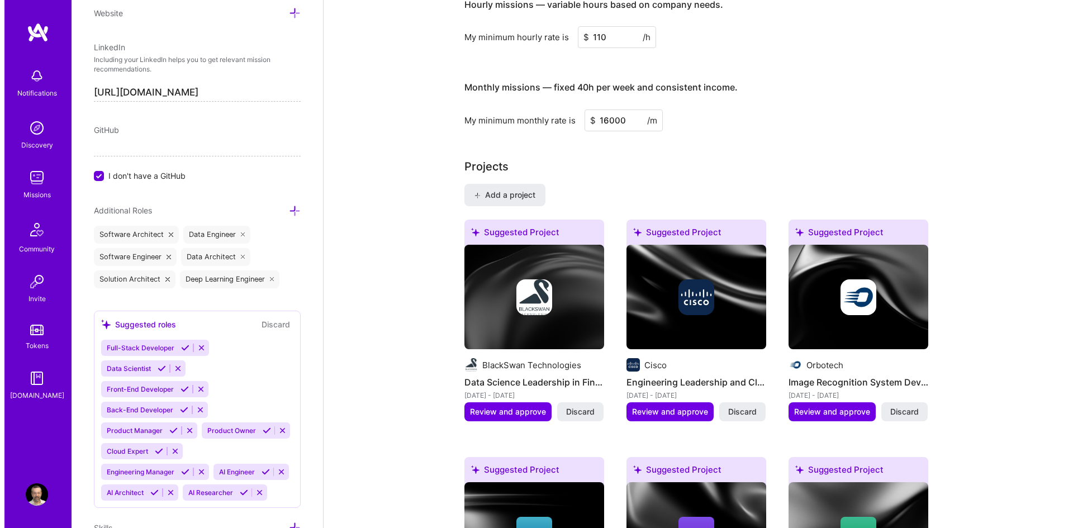
scroll to position [782, 0]
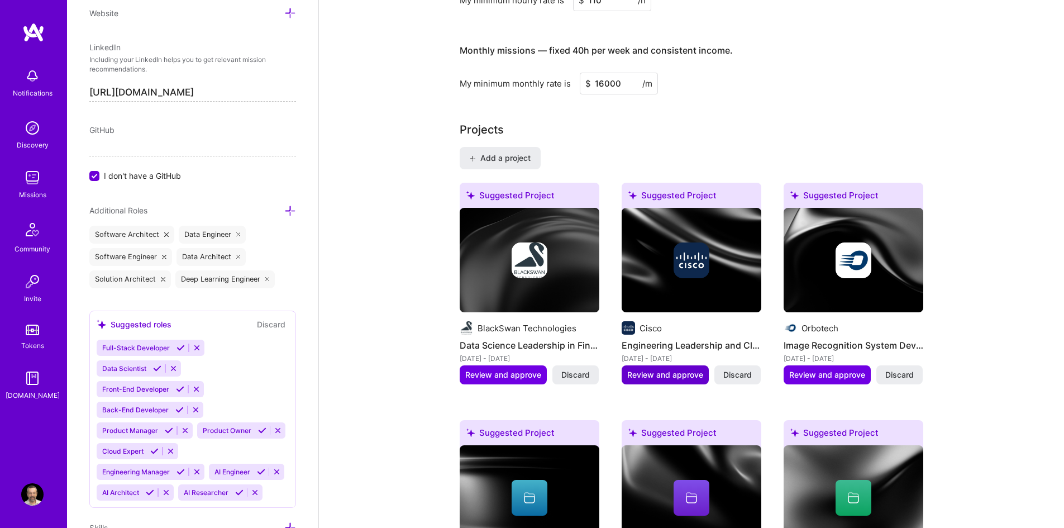
click at [660, 369] on span "Review and approve" at bounding box center [665, 374] width 76 height 11
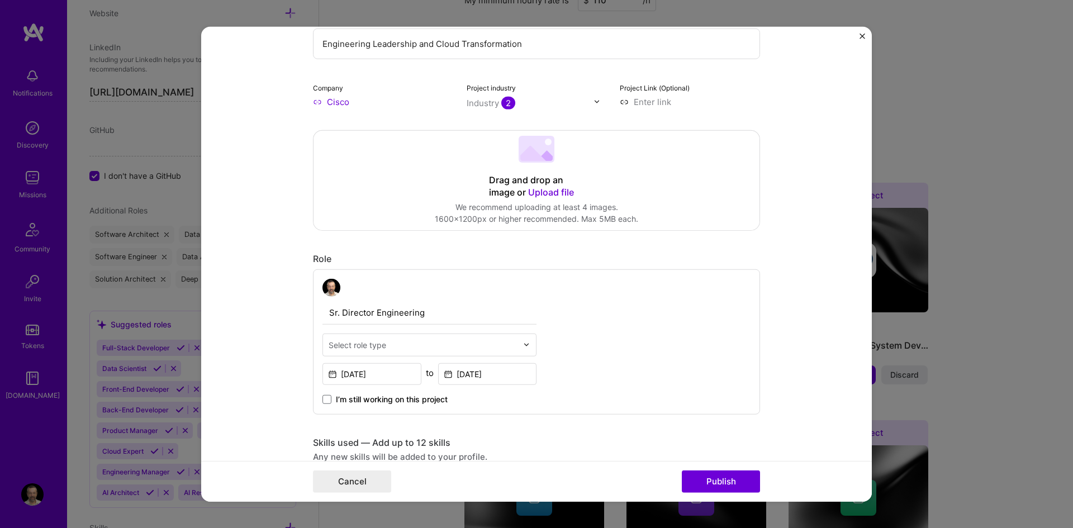
scroll to position [223, 0]
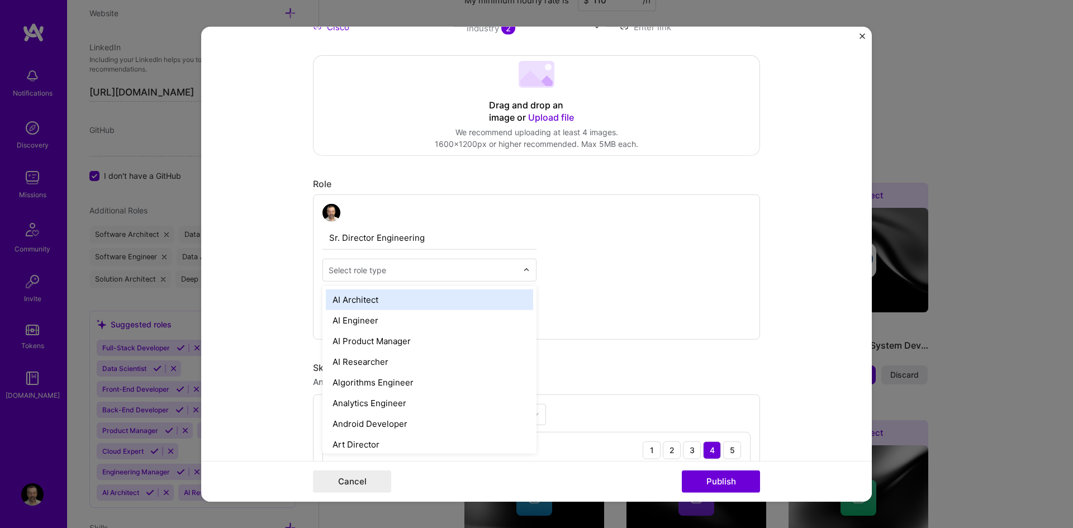
click at [496, 267] on input "text" at bounding box center [423, 270] width 189 height 12
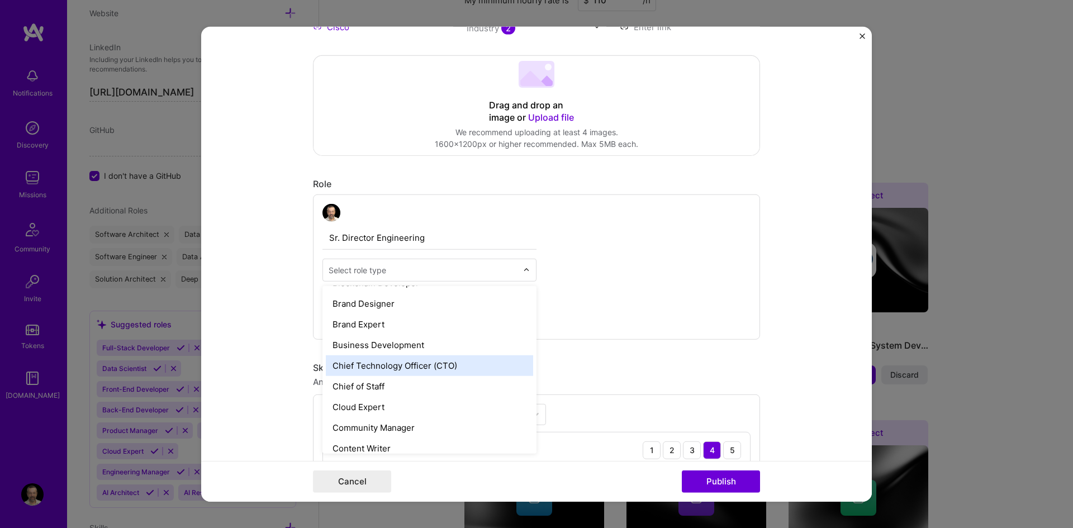
click at [454, 368] on div "Chief Technology Officer (CTO)" at bounding box center [429, 365] width 207 height 21
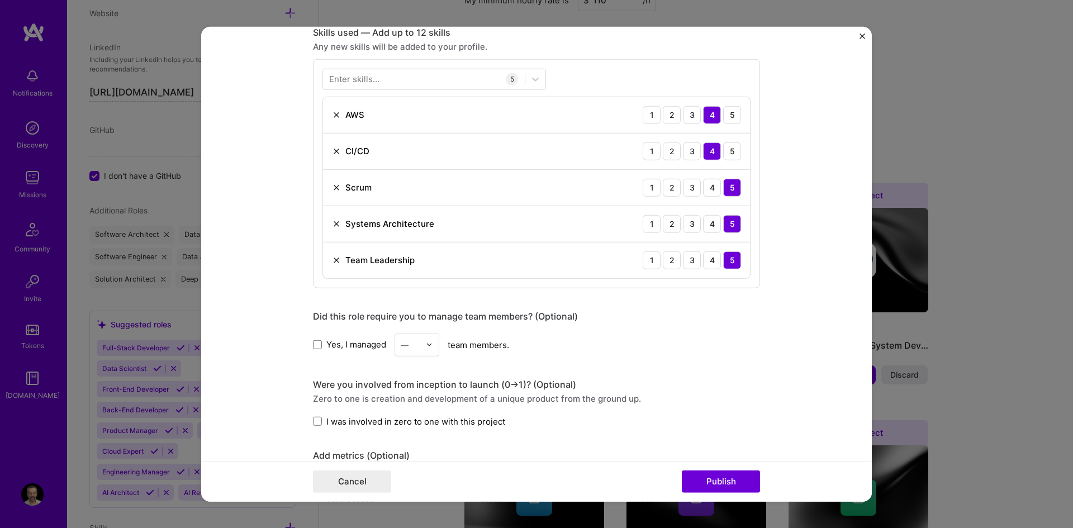
scroll to position [615, 0]
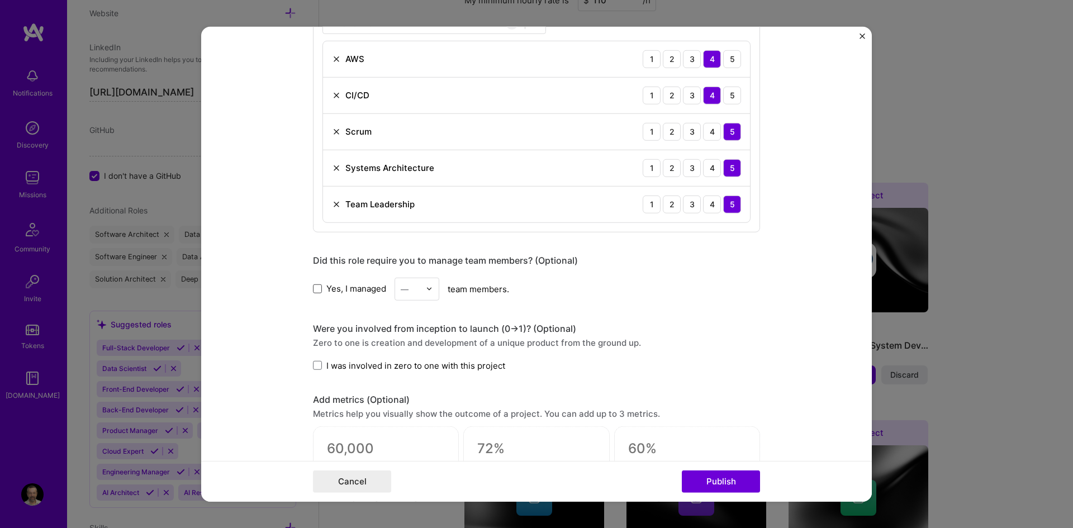
click at [313, 287] on span at bounding box center [317, 288] width 9 height 9
click at [0, 0] on input "Yes, I managed" at bounding box center [0, 0] width 0 height 0
click at [426, 288] on img at bounding box center [429, 288] width 7 height 7
click at [406, 454] on div "25+" at bounding box center [417, 458] width 38 height 21
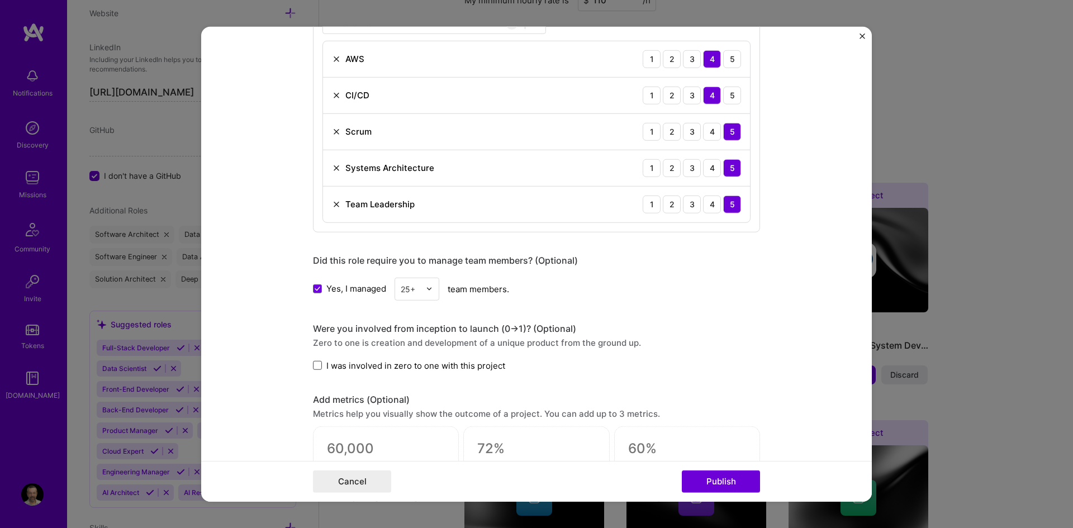
click at [313, 365] on span at bounding box center [317, 365] width 9 height 9
click at [0, 0] on input "I was involved in zero to one with this project" at bounding box center [0, 0] width 0 height 0
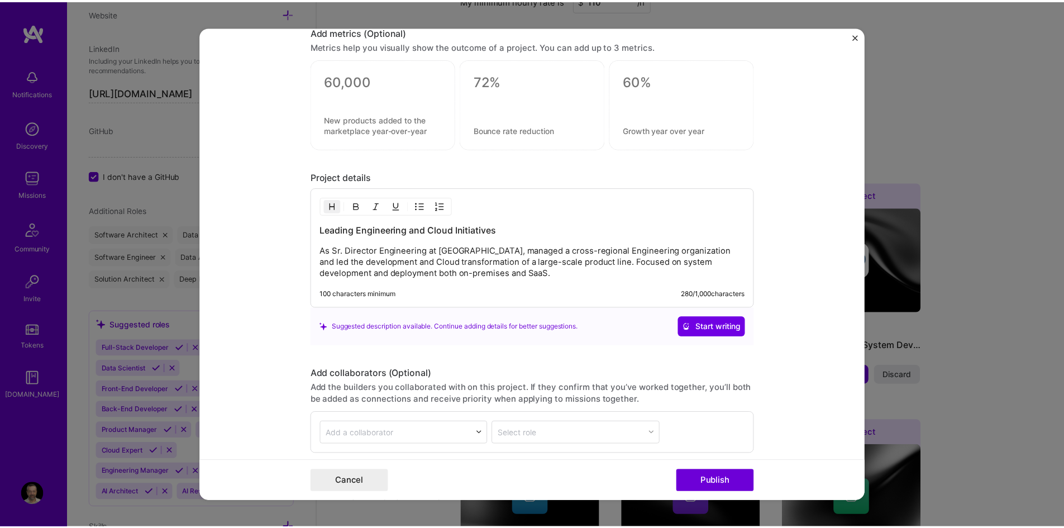
scroll to position [1006, 0]
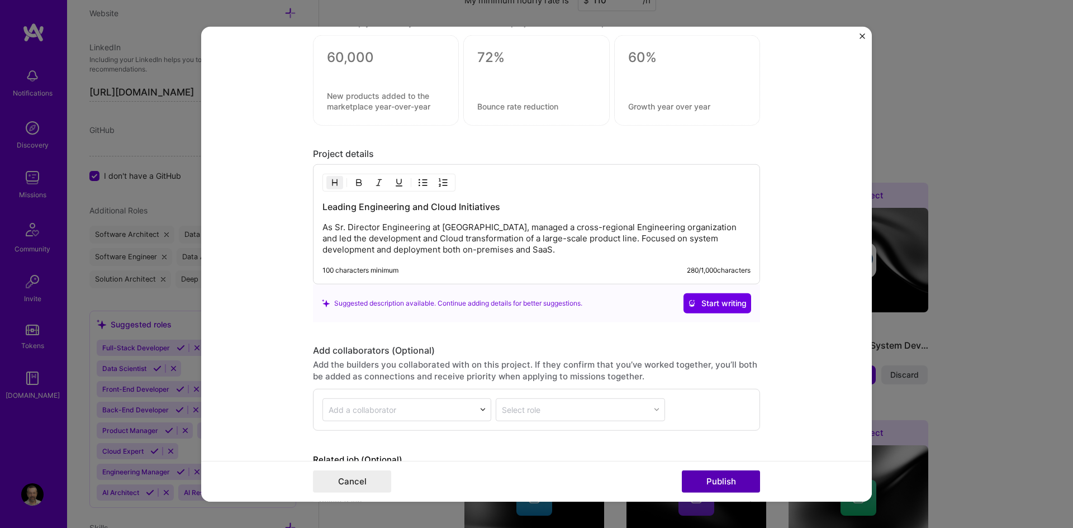
click at [721, 484] on button "Publish" at bounding box center [721, 481] width 78 height 22
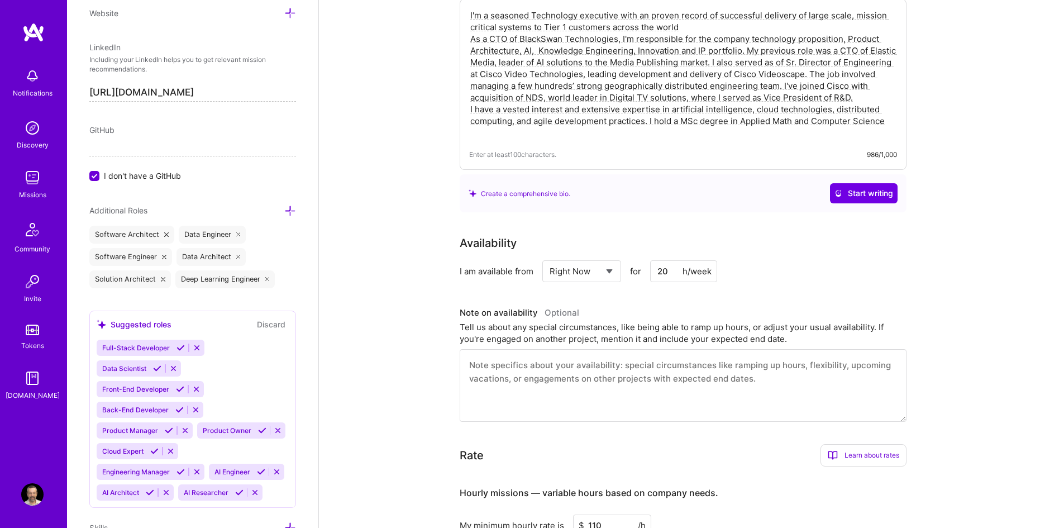
scroll to position [279, 0]
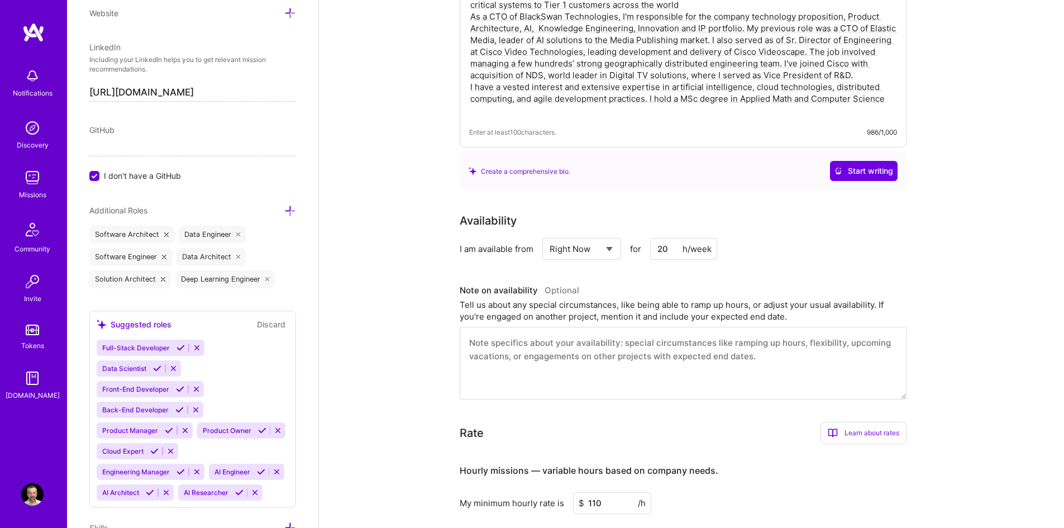
click at [669, 238] on input "20" at bounding box center [683, 249] width 67 height 22
drag, startPoint x: 669, startPoint y: 232, endPoint x: 656, endPoint y: 234, distance: 12.4
click at [656, 238] on input "20" at bounding box center [683, 249] width 67 height 22
type input "36"
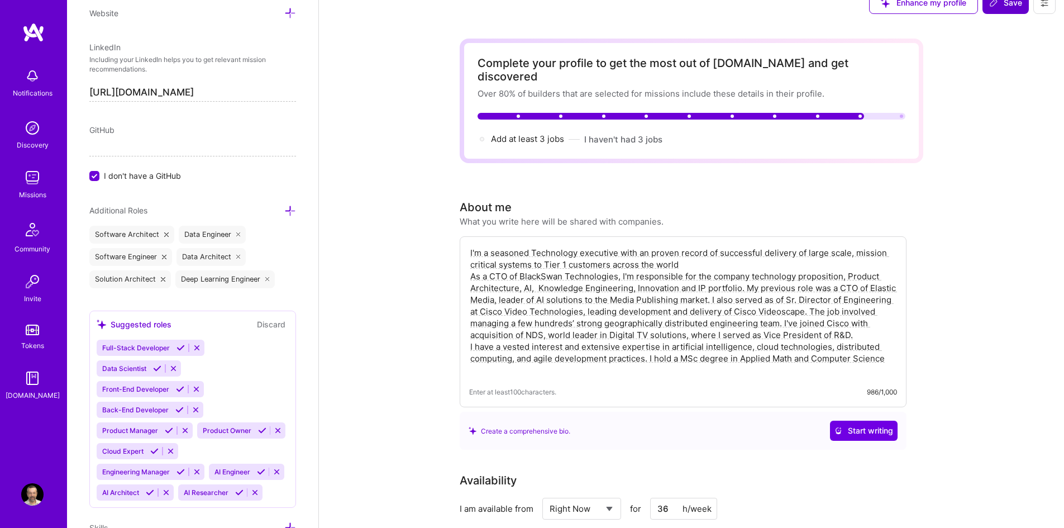
scroll to position [0, 0]
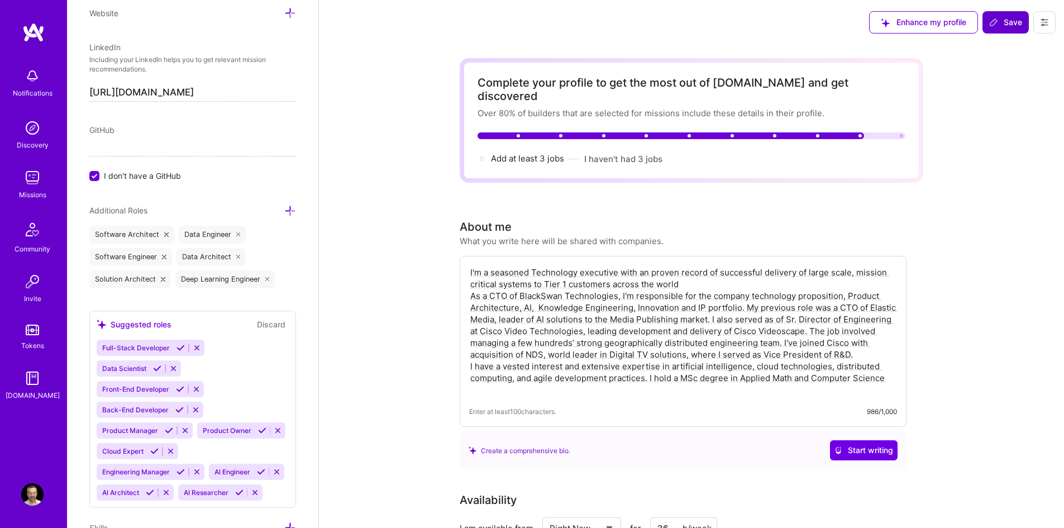
click at [1010, 21] on span "Save" at bounding box center [1005, 22] width 33 height 11
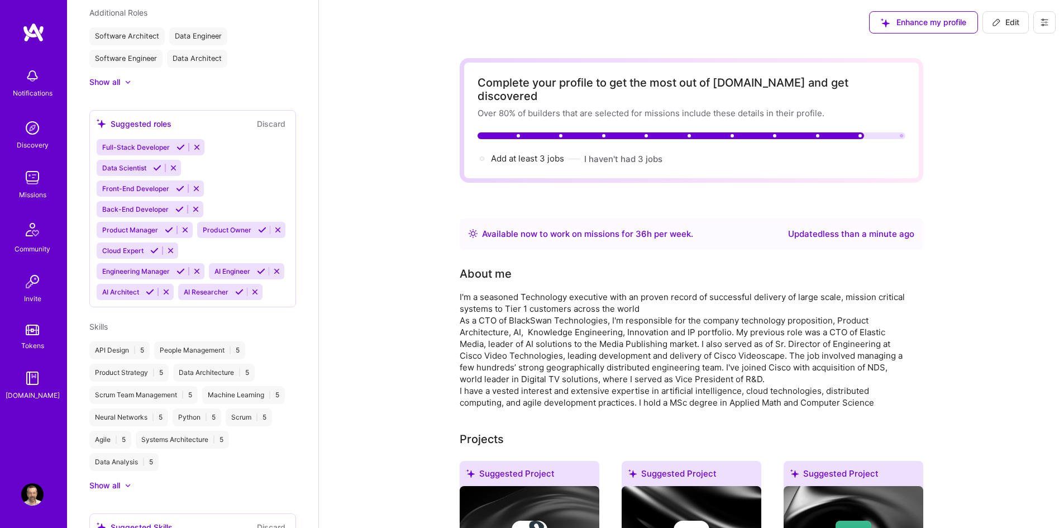
click at [31, 180] on img at bounding box center [32, 177] width 22 height 22
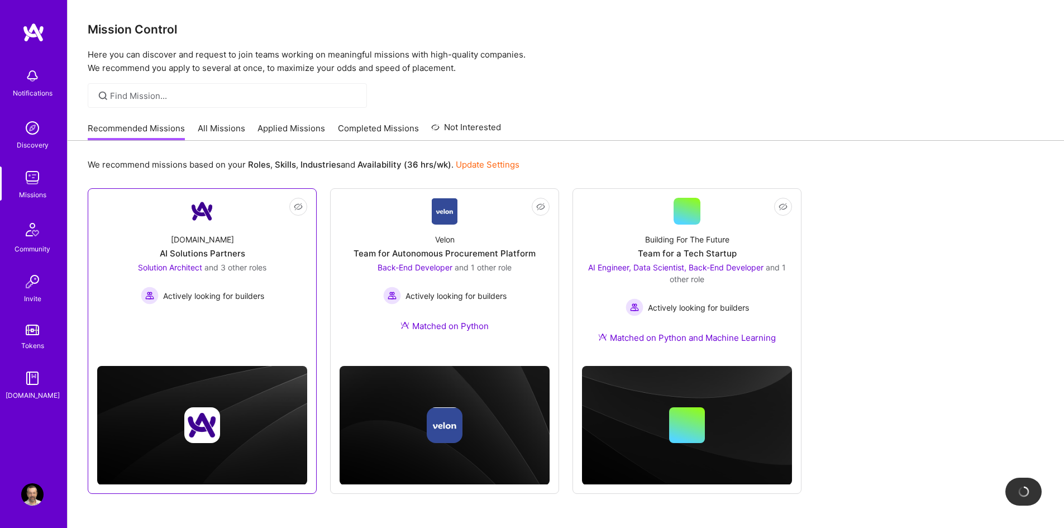
click at [208, 256] on div "AI Solutions Partners" at bounding box center [202, 253] width 85 height 12
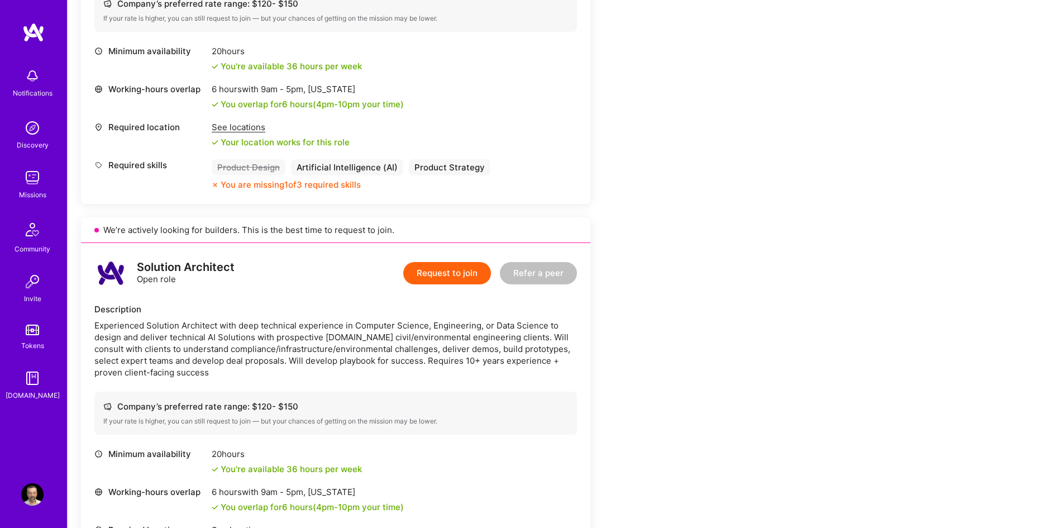
scroll to position [56, 0]
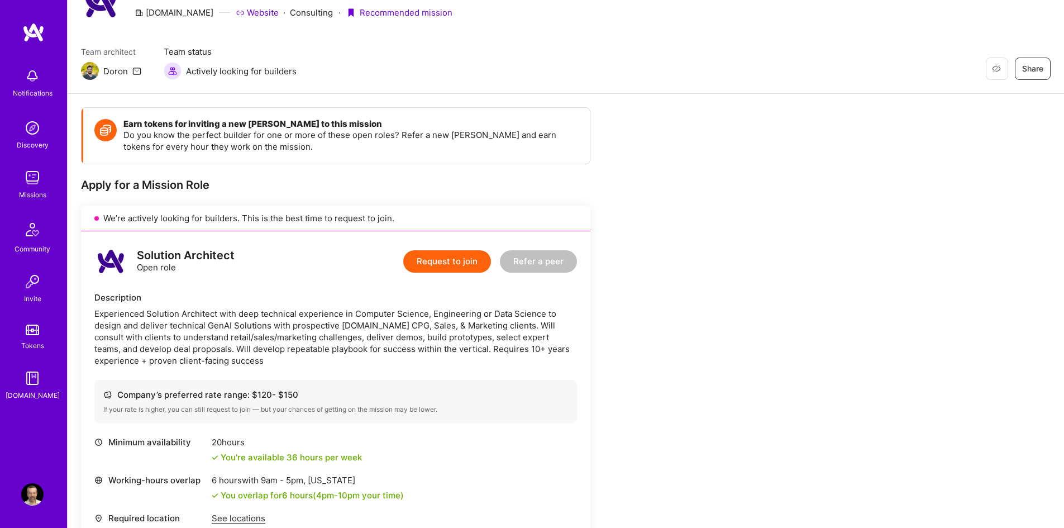
click at [447, 262] on button "Request to join" at bounding box center [447, 261] width 88 height 22
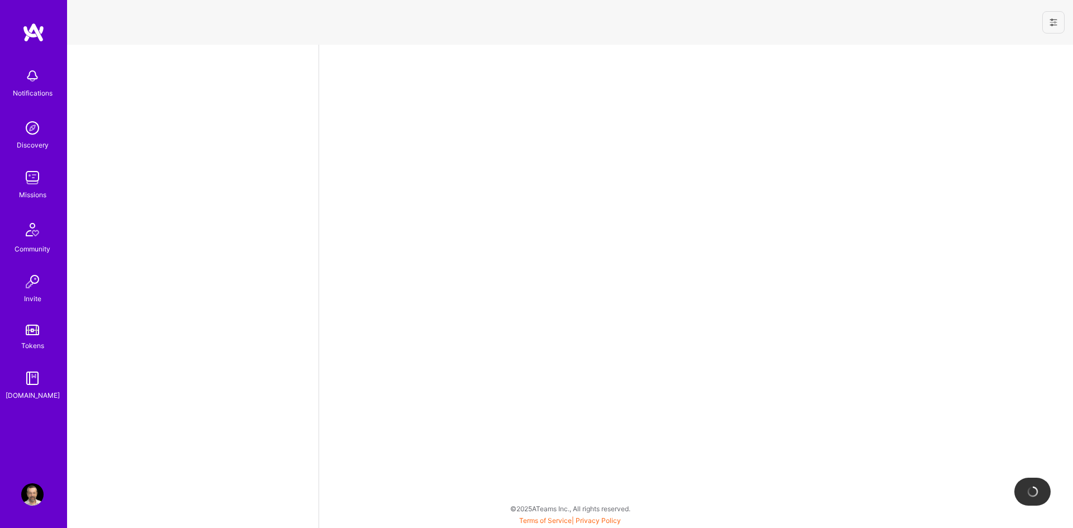
select select "IL"
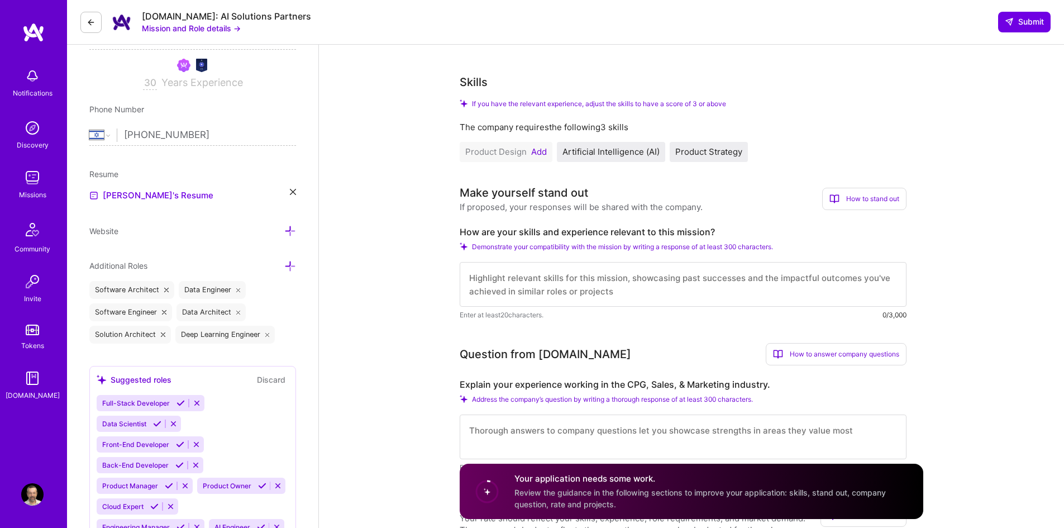
scroll to position [168, 0]
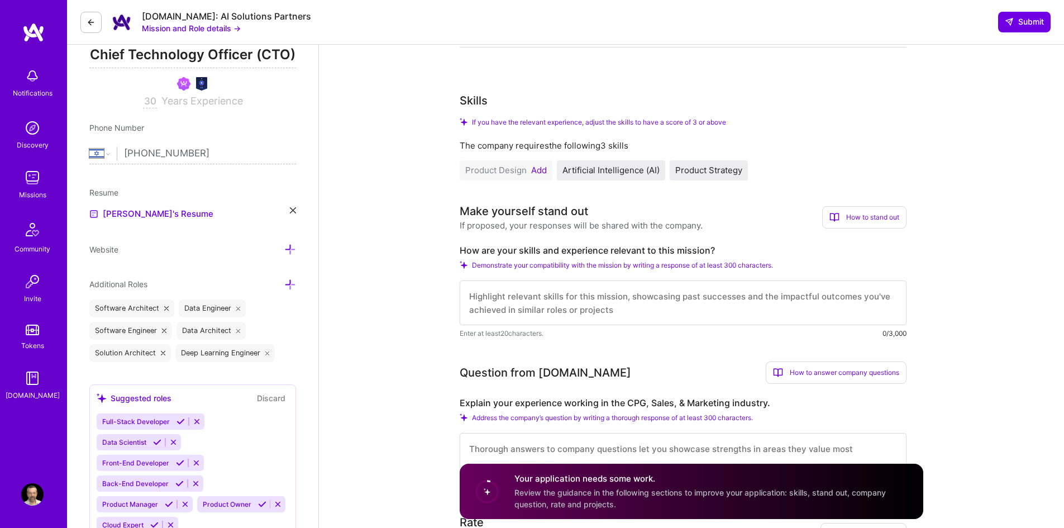
click at [522, 299] on textarea at bounding box center [683, 302] width 447 height 45
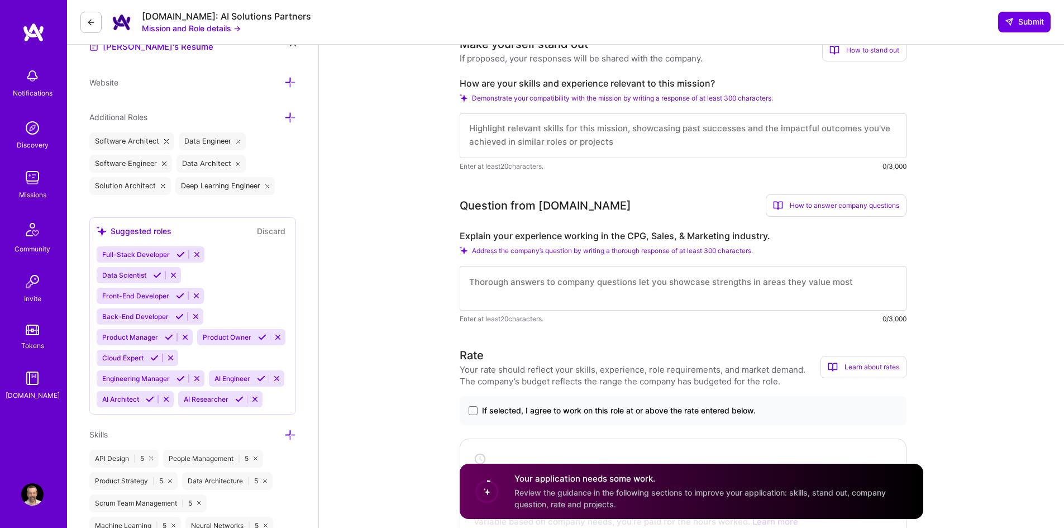
scroll to position [335, 0]
click at [564, 285] on textarea at bounding box center [683, 287] width 447 height 45
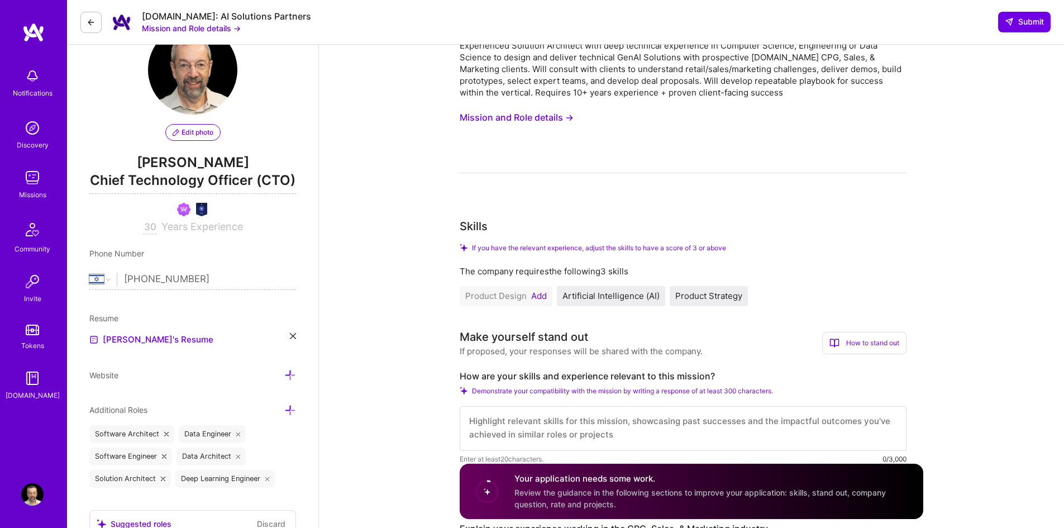
scroll to position [0, 0]
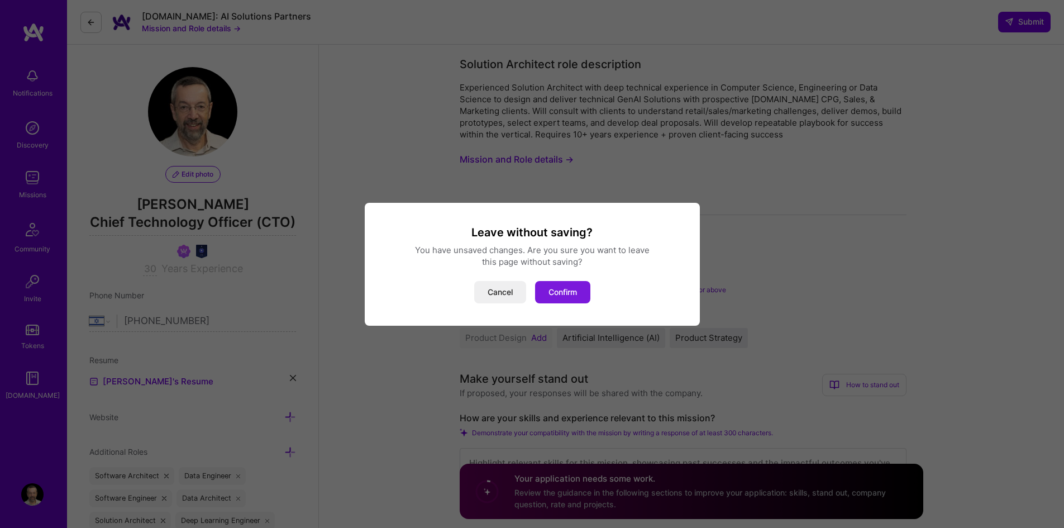
click at [561, 295] on button "Confirm" at bounding box center [562, 292] width 55 height 22
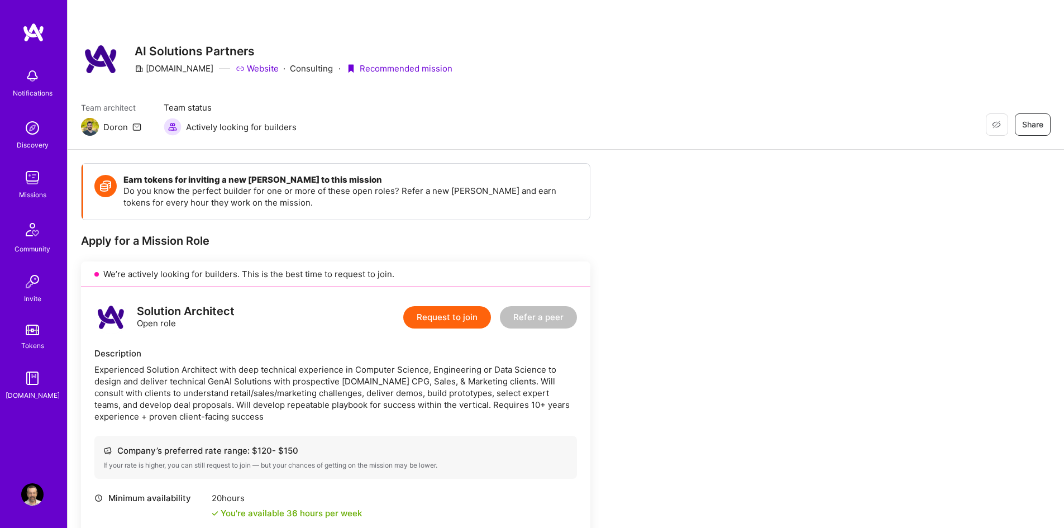
click at [30, 180] on img at bounding box center [32, 177] width 22 height 22
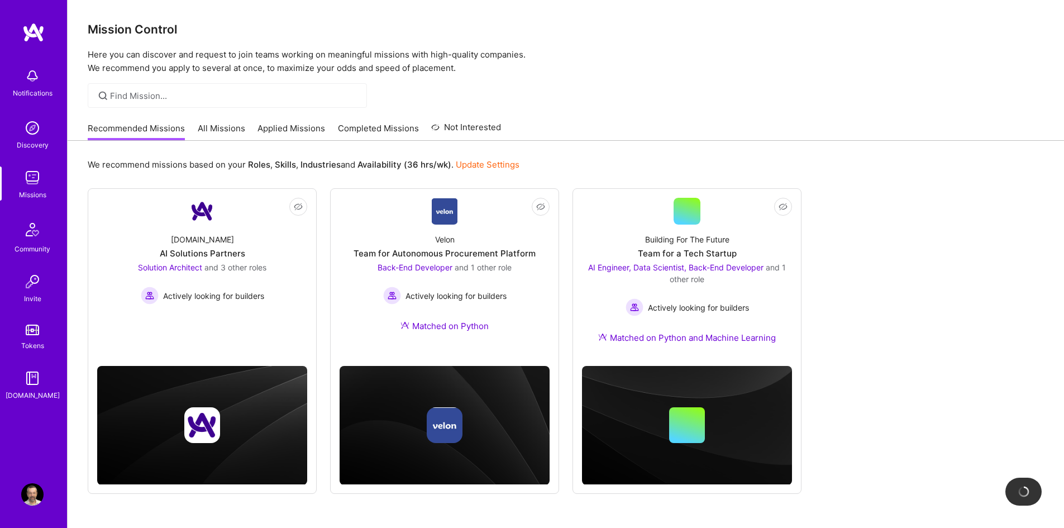
click at [35, 130] on img at bounding box center [32, 128] width 22 height 22
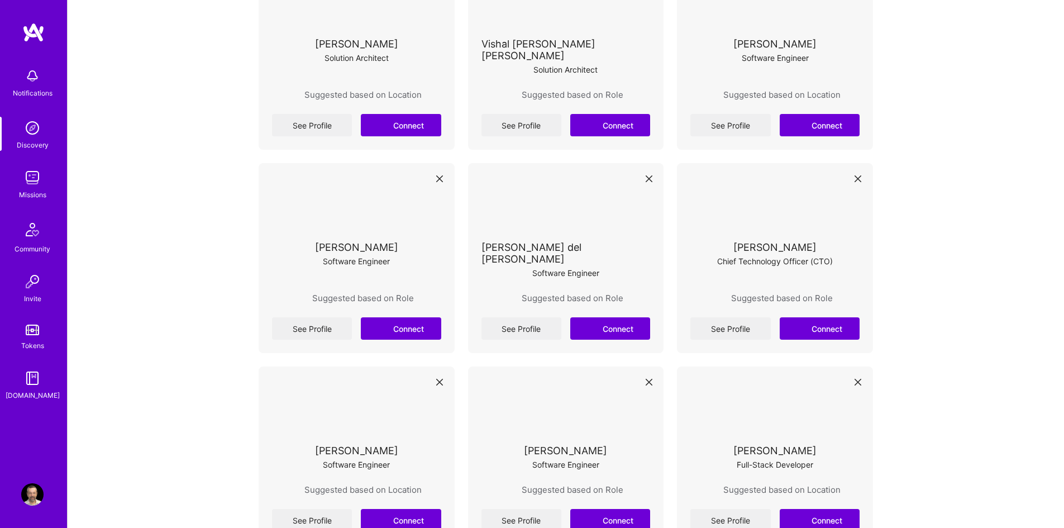
scroll to position [5498, 0]
